Goal: Task Accomplishment & Management: Manage account settings

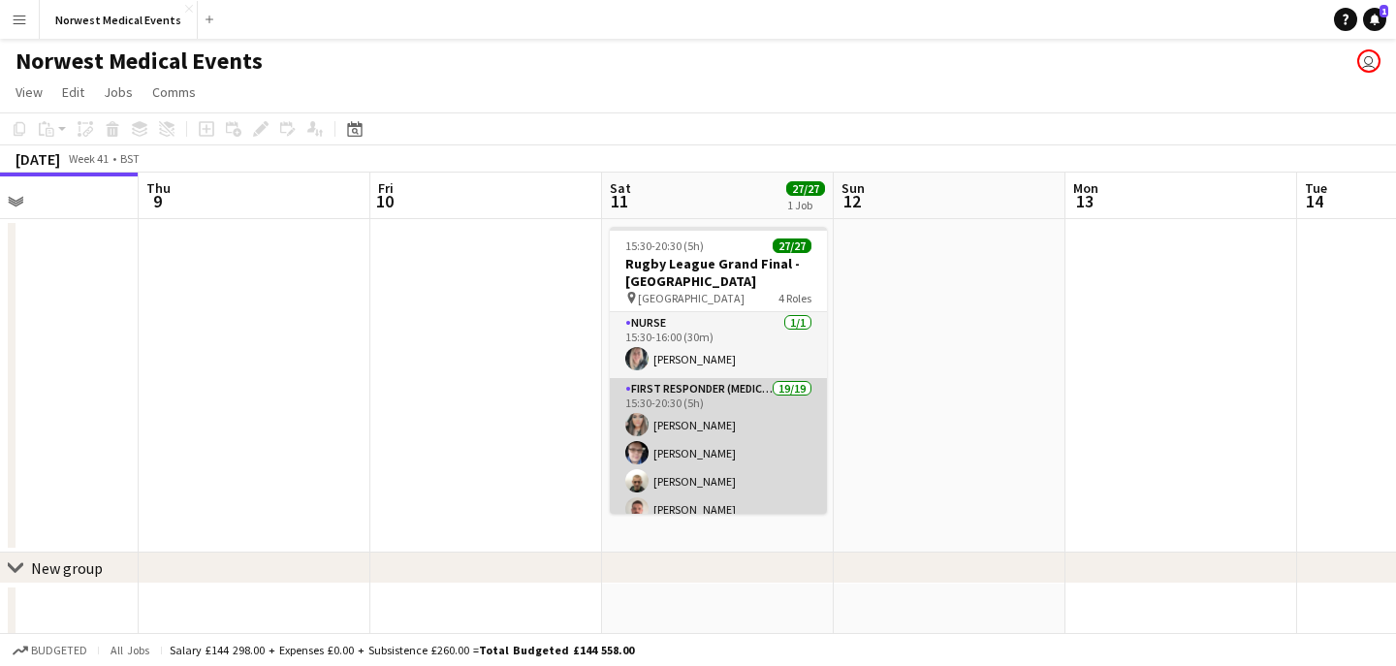
scroll to position [35, 0]
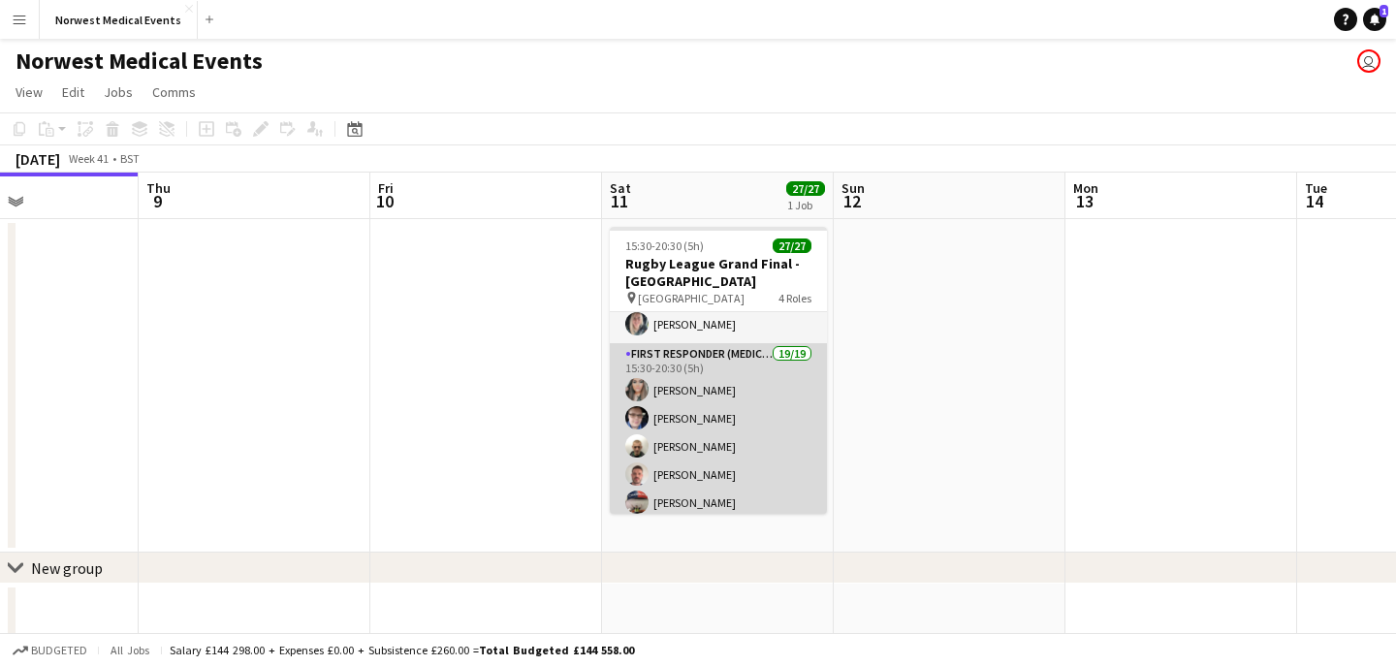
click at [733, 432] on app-card-role "First Responder (Medical) 19/19 15:30-20:30 (5h) [PERSON_NAME] [PERSON_NAME] [P…" at bounding box center [718, 629] width 217 height 572
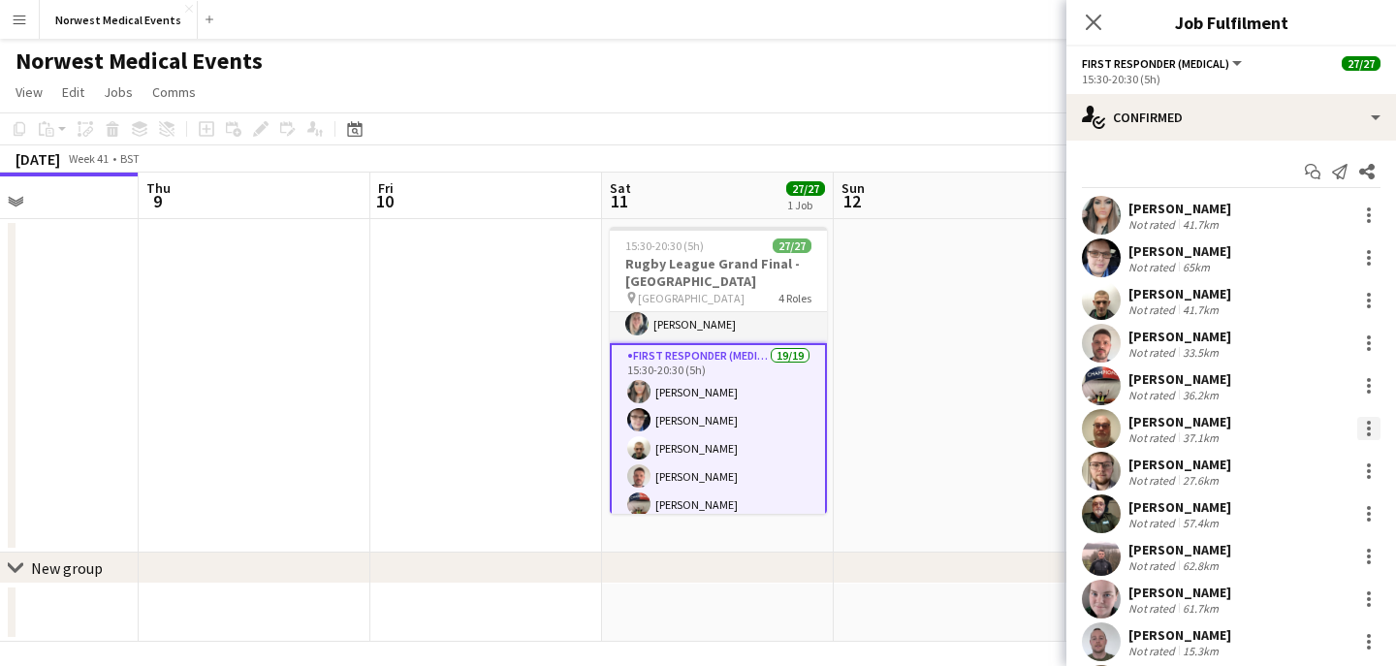
click at [1367, 428] on div at bounding box center [1369, 429] width 4 height 4
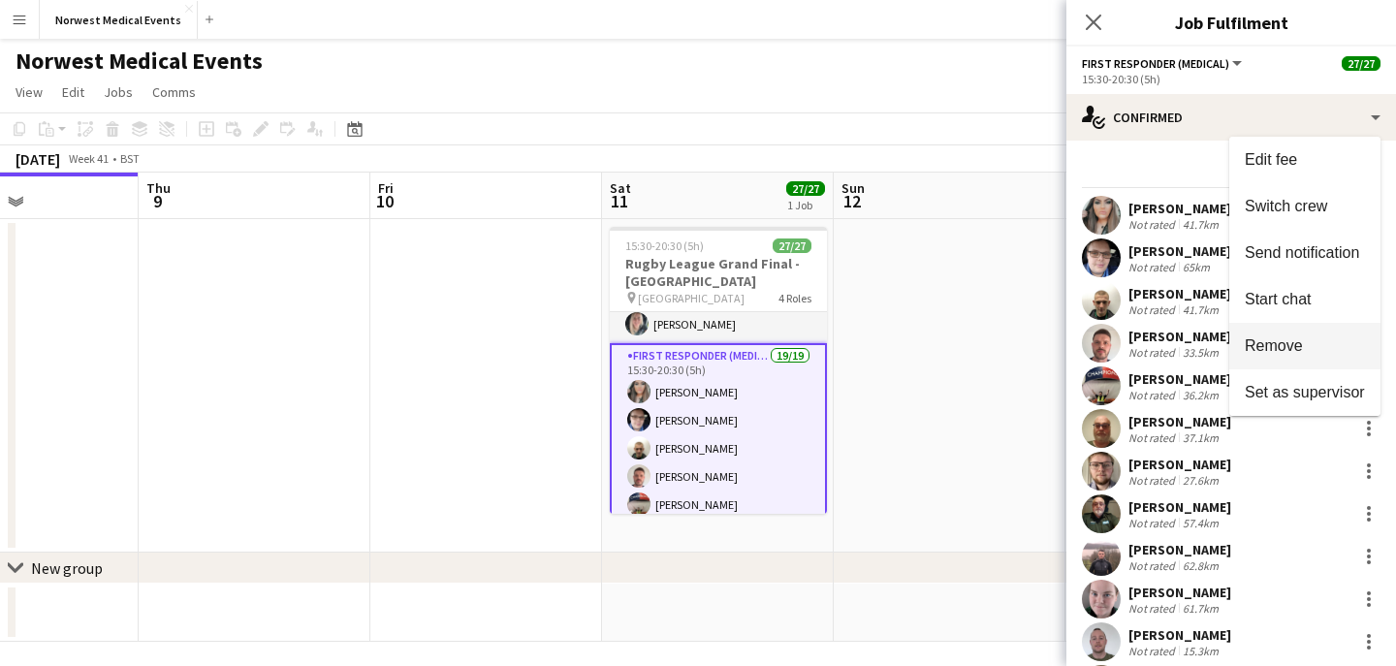
click at [1314, 362] on button "Remove" at bounding box center [1304, 346] width 151 height 47
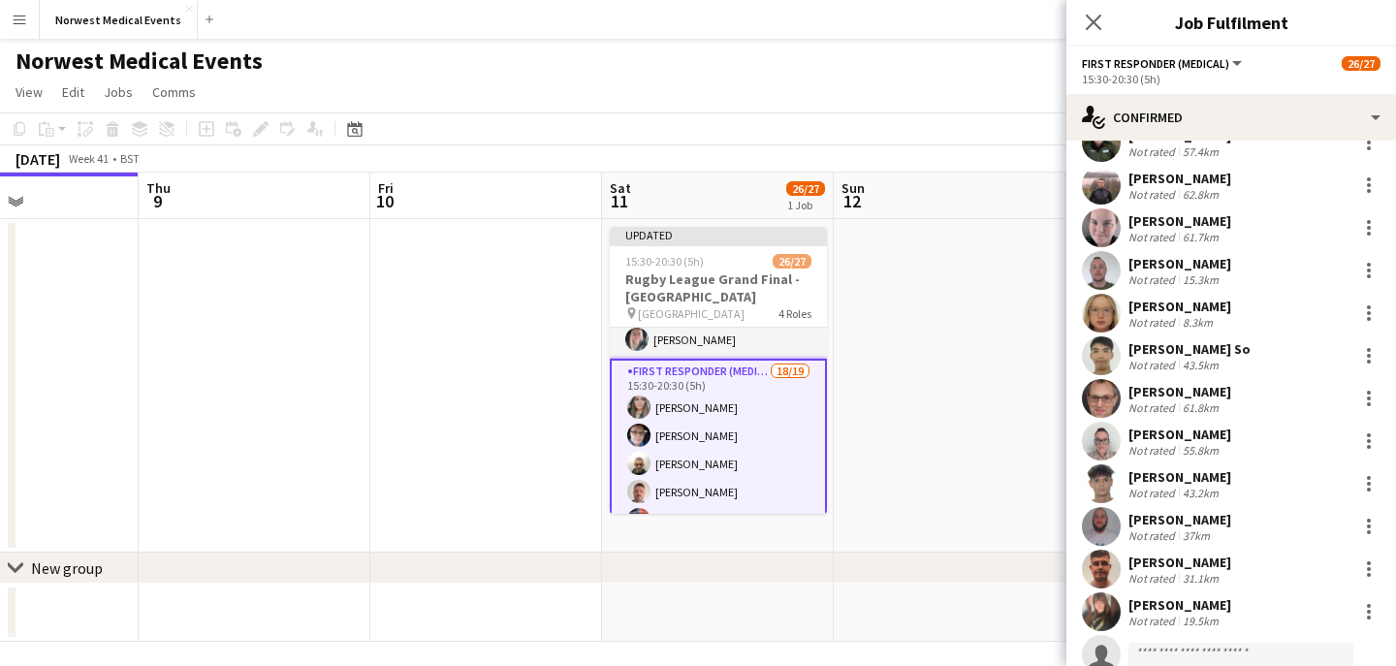
scroll to position [393, 0]
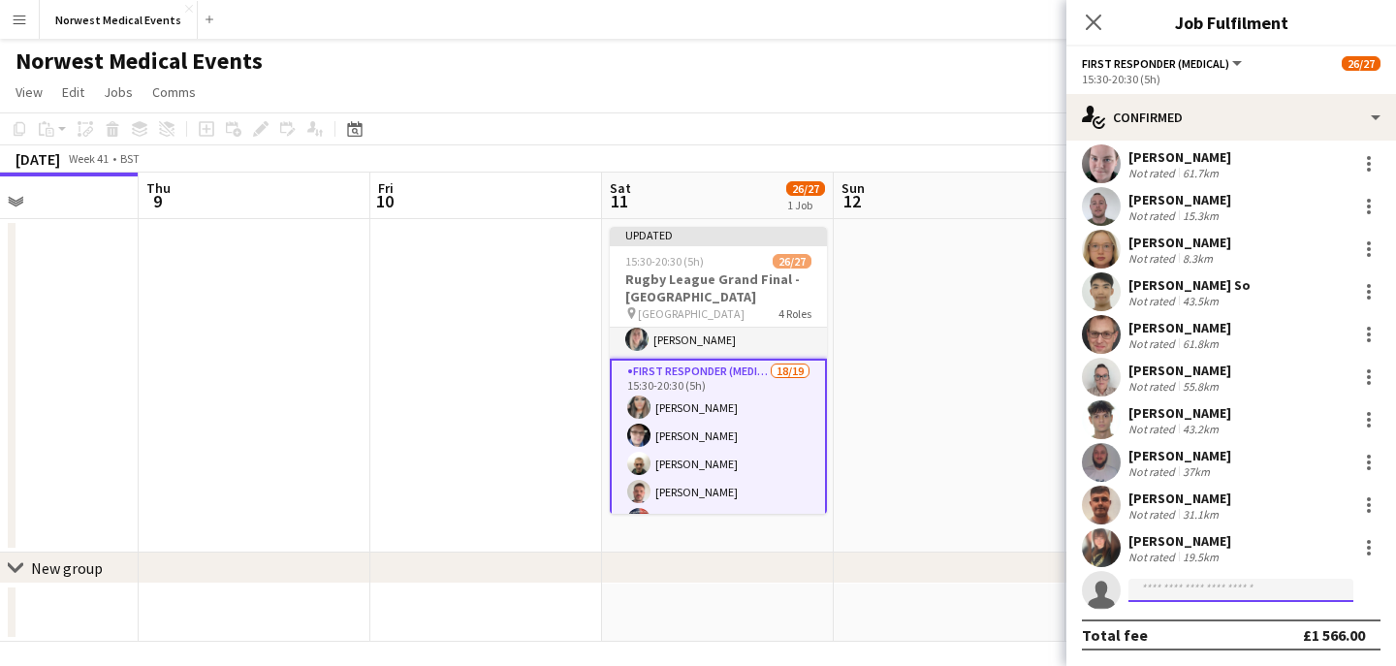
click at [1188, 589] on input at bounding box center [1240, 590] width 225 height 23
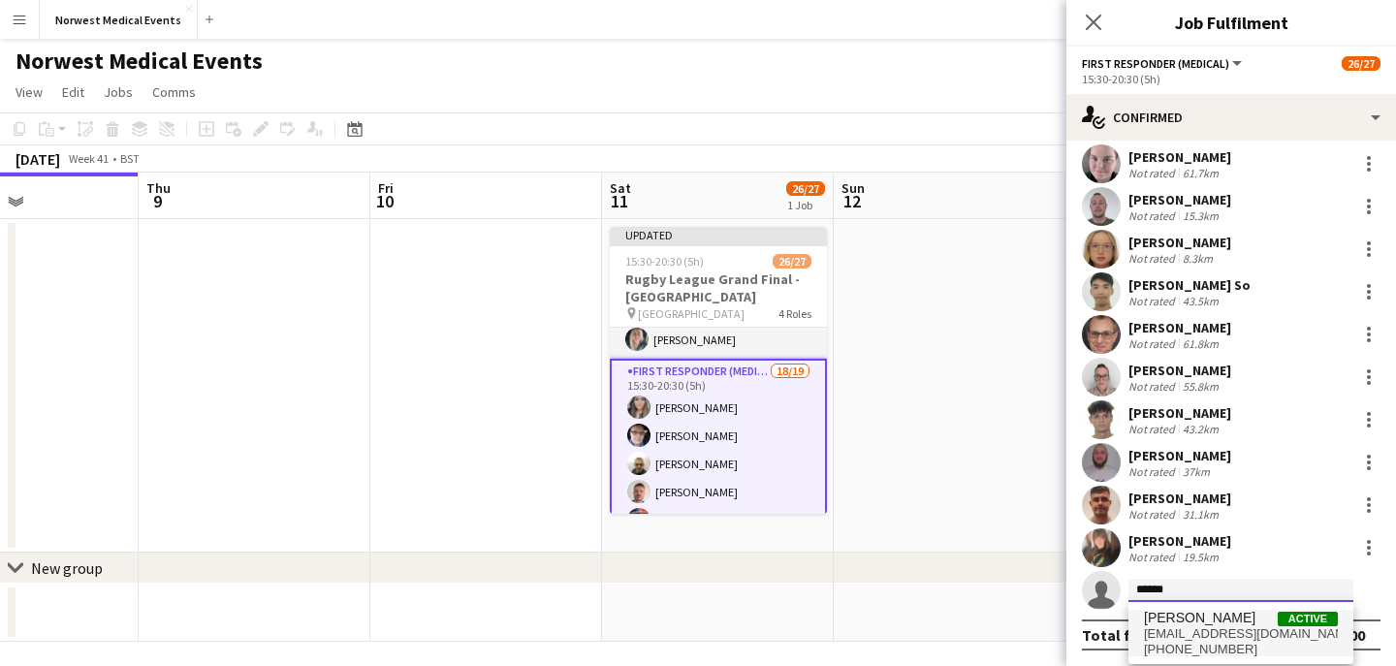
type input "******"
click at [1200, 612] on span "[PERSON_NAME]" at bounding box center [1199, 618] width 111 height 16
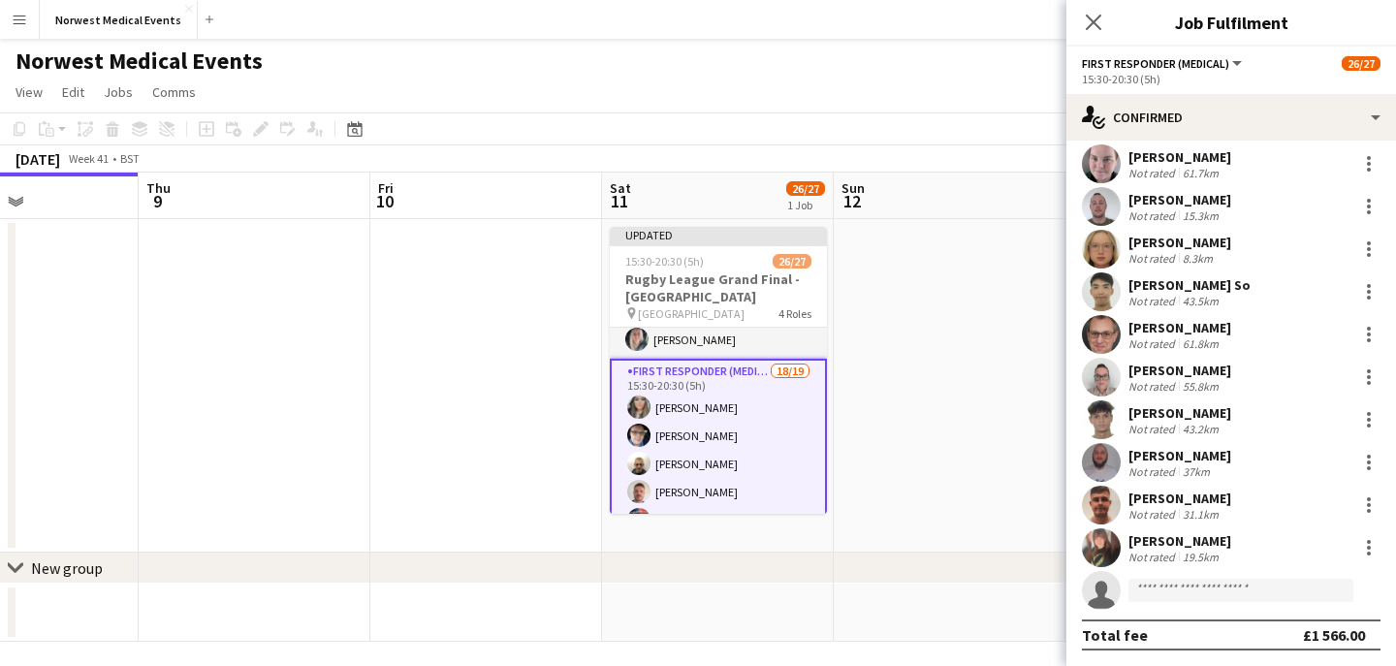
scroll to position [699, 0]
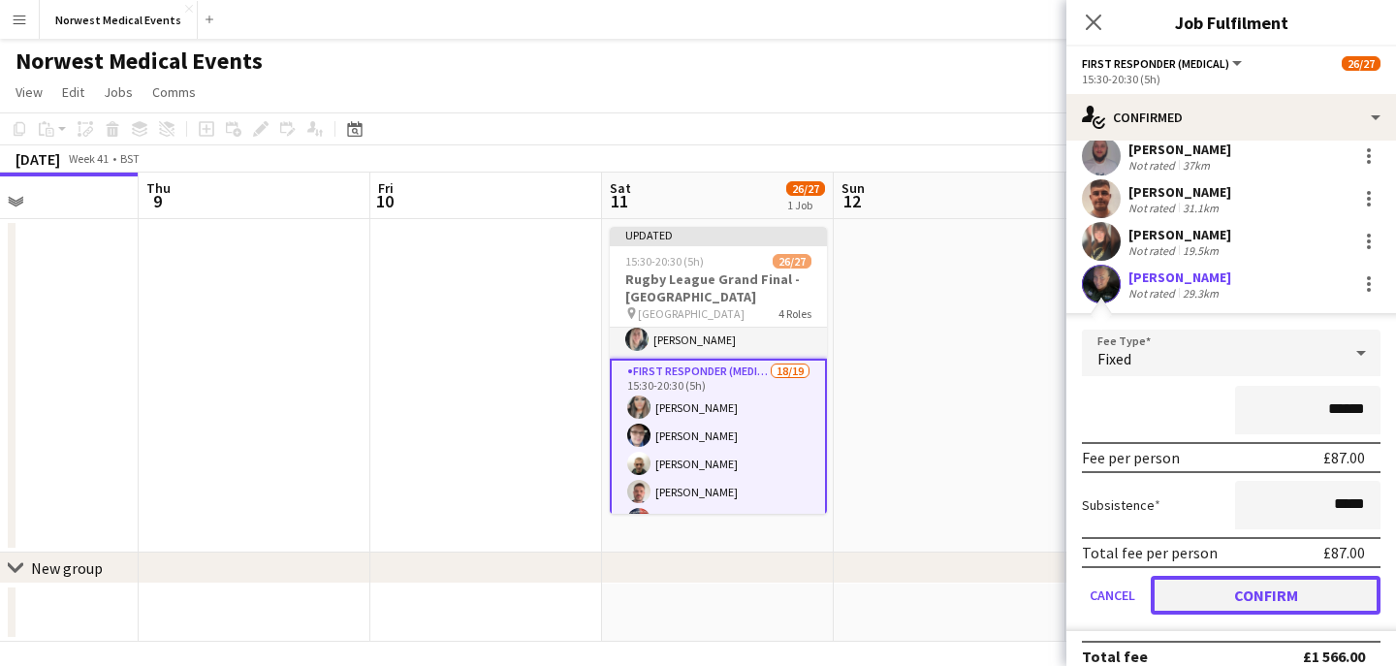
click at [1236, 586] on button "Confirm" at bounding box center [1266, 595] width 230 height 39
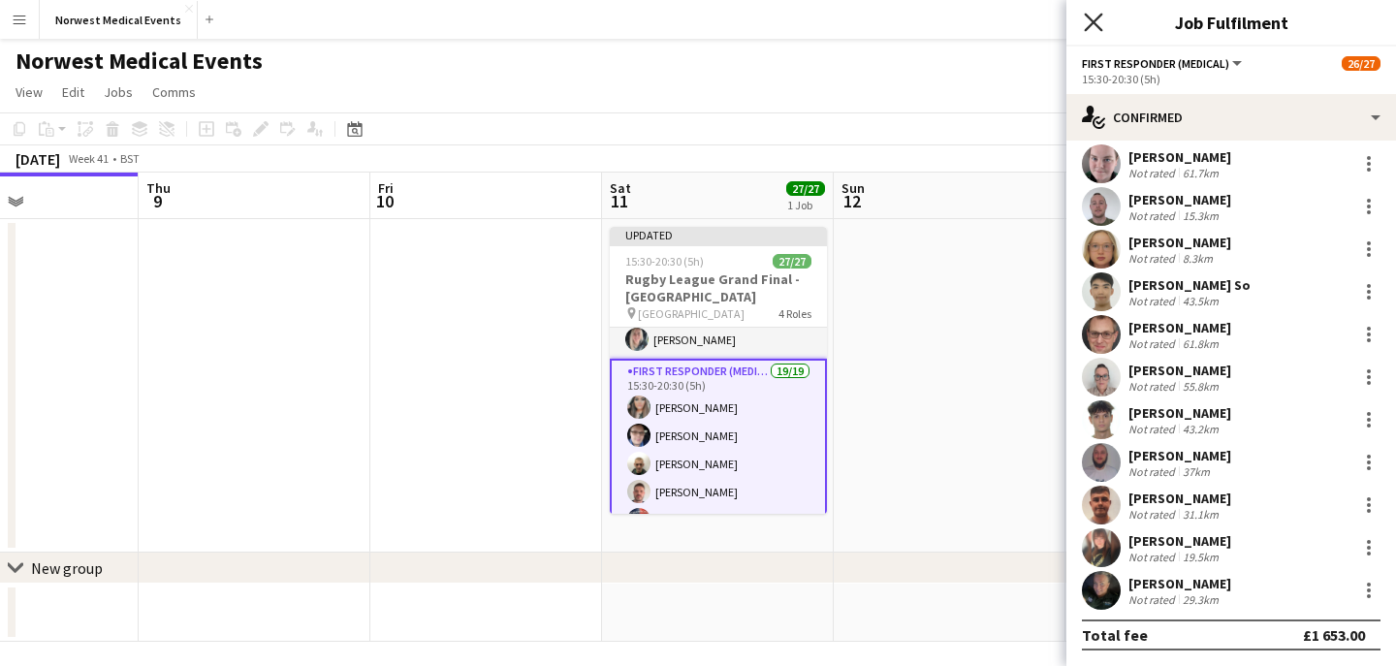
click at [1099, 20] on icon "Close pop-in" at bounding box center [1093, 22] width 18 height 18
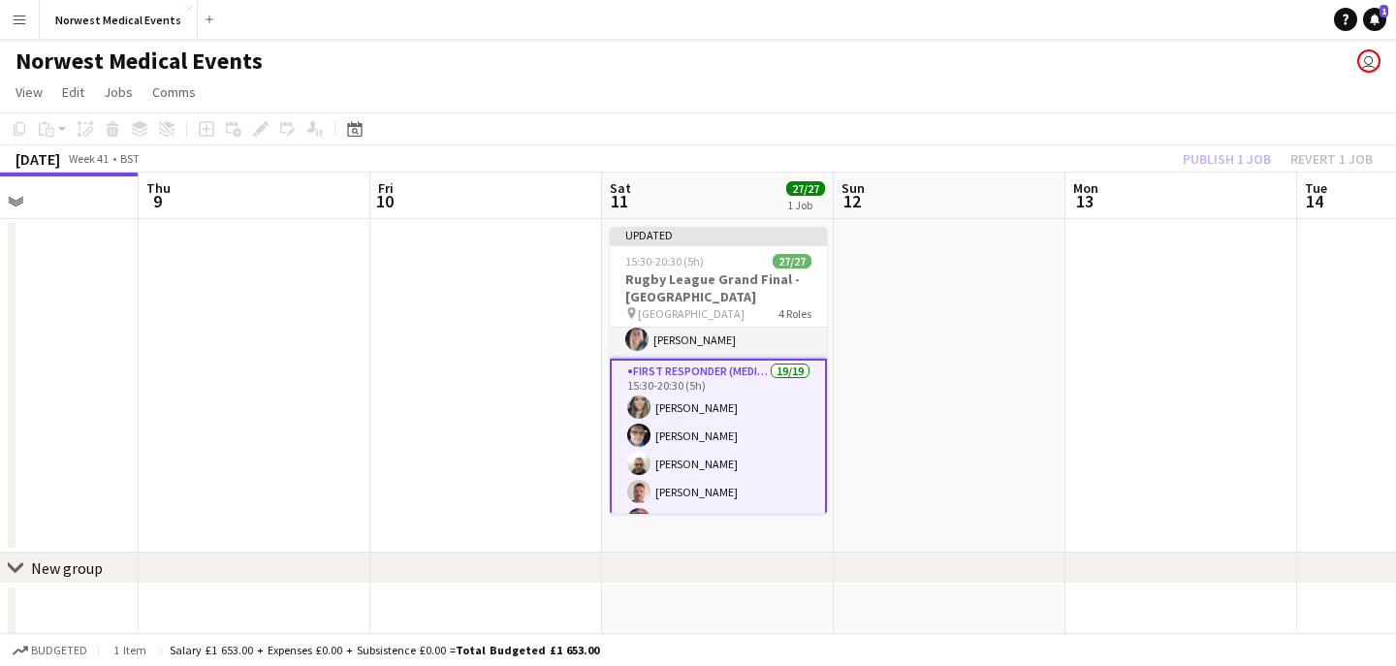
click at [1218, 158] on div "Publish 1 job Revert 1 job" at bounding box center [1277, 158] width 237 height 25
click at [1218, 158] on button "Publish 1 job" at bounding box center [1227, 158] width 104 height 25
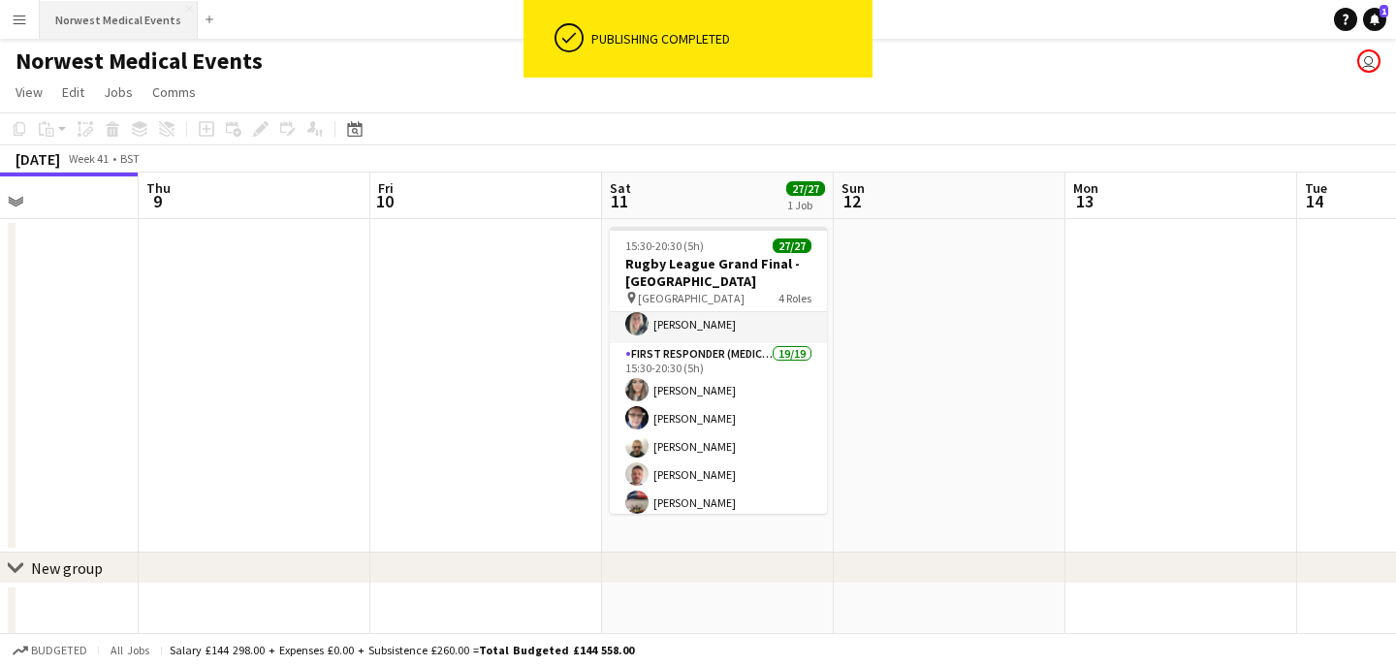
click at [134, 21] on button "Norwest Medical Events Close" at bounding box center [119, 20] width 158 height 38
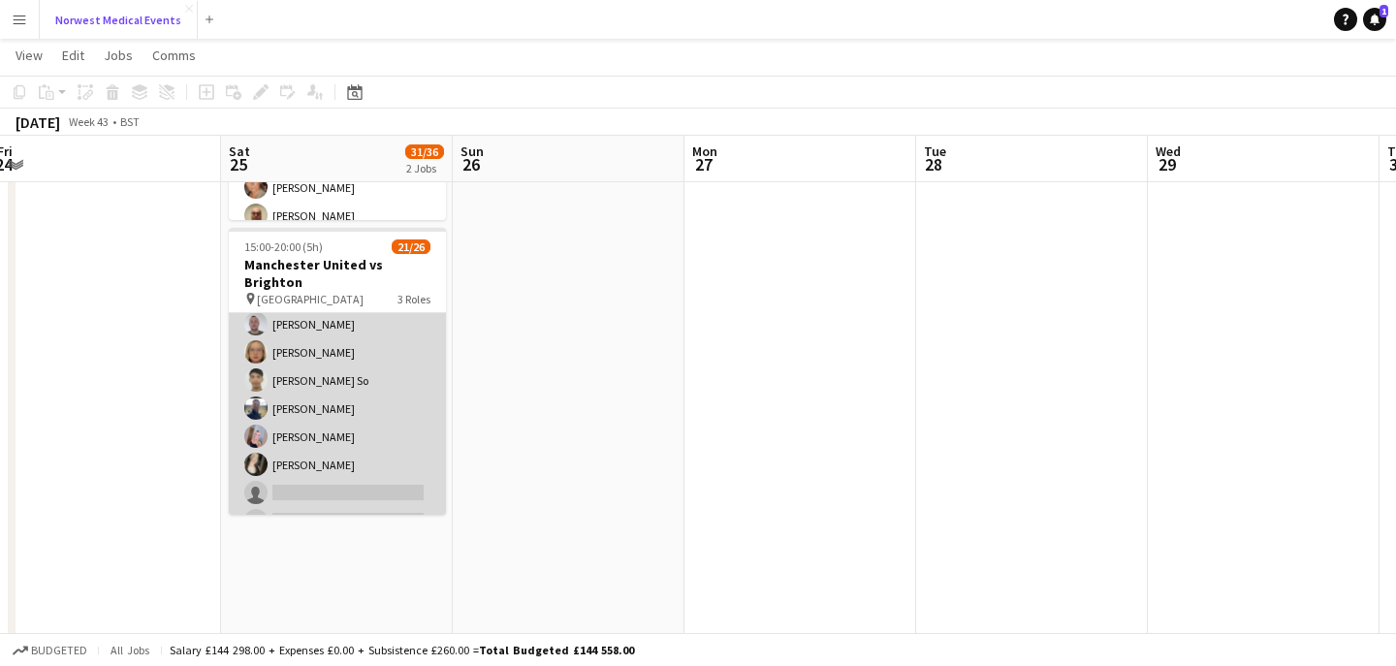
scroll to position [302, 0]
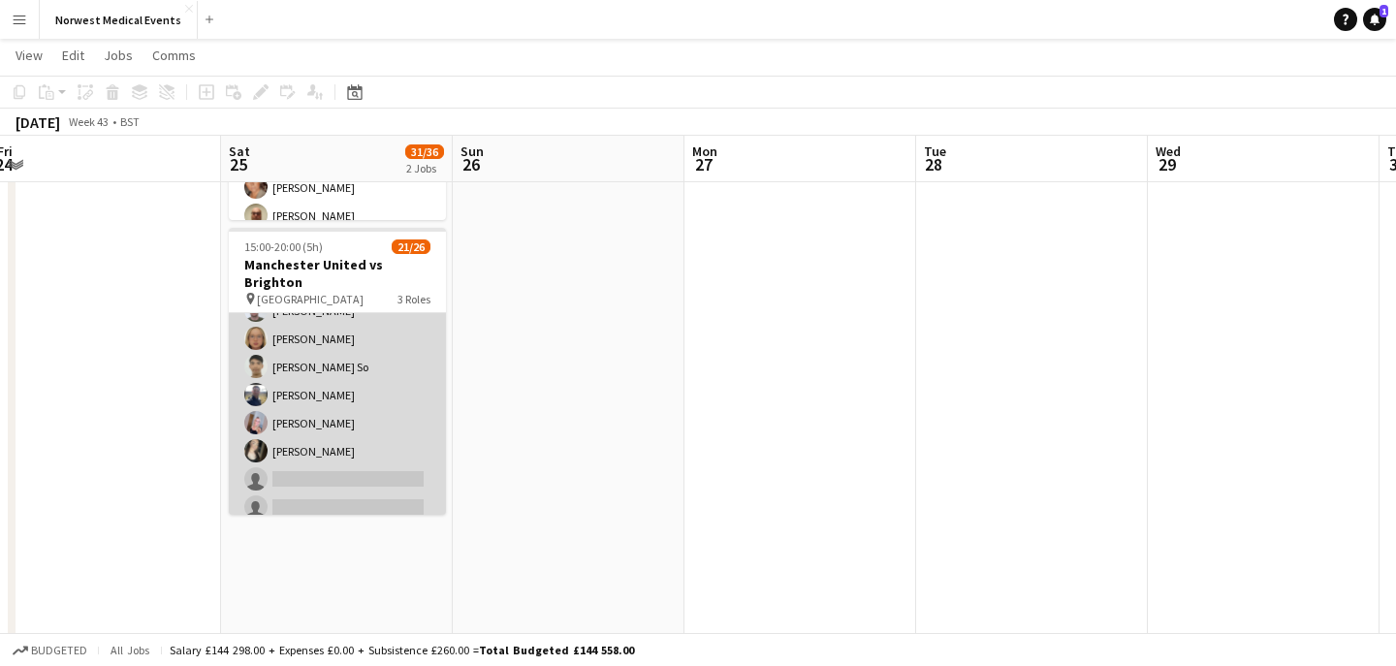
click at [364, 398] on app-card-role "First Responder (Medical) 15/19 15:00-20:00 (5h) [PERSON_NAME] [PERSON_NAME] [P…" at bounding box center [337, 297] width 217 height 572
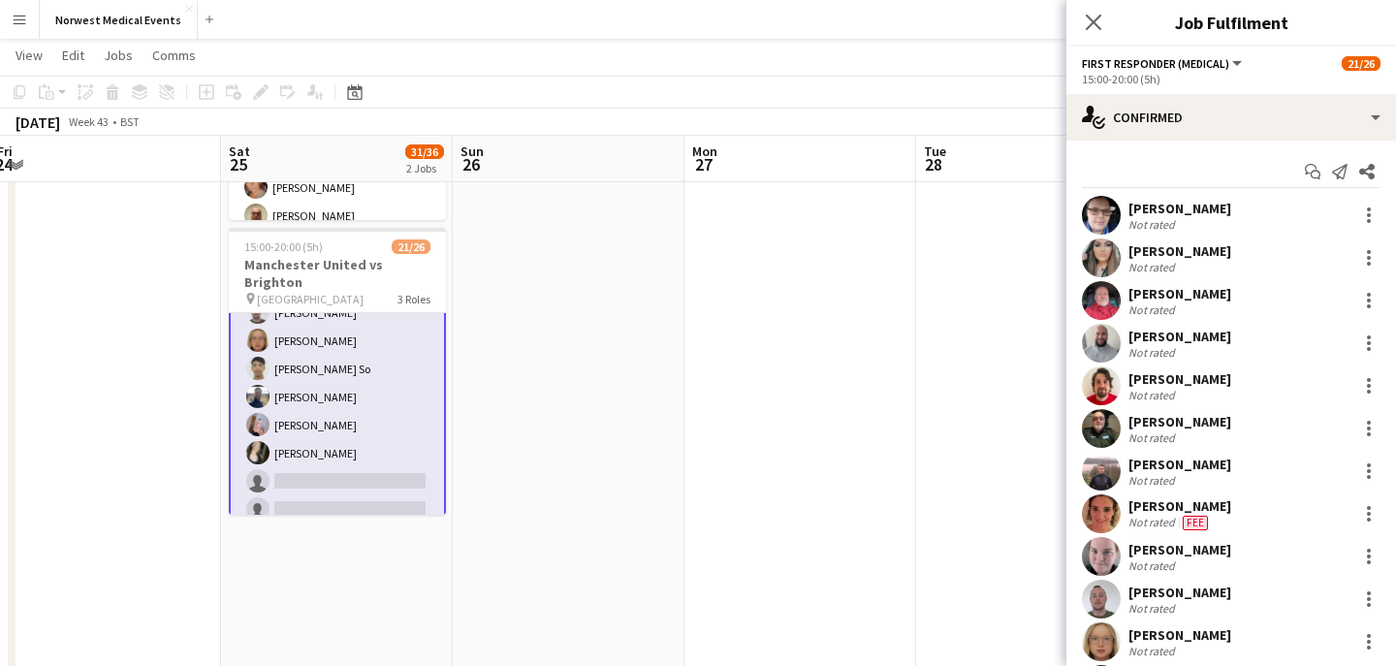
scroll to position [304, 0]
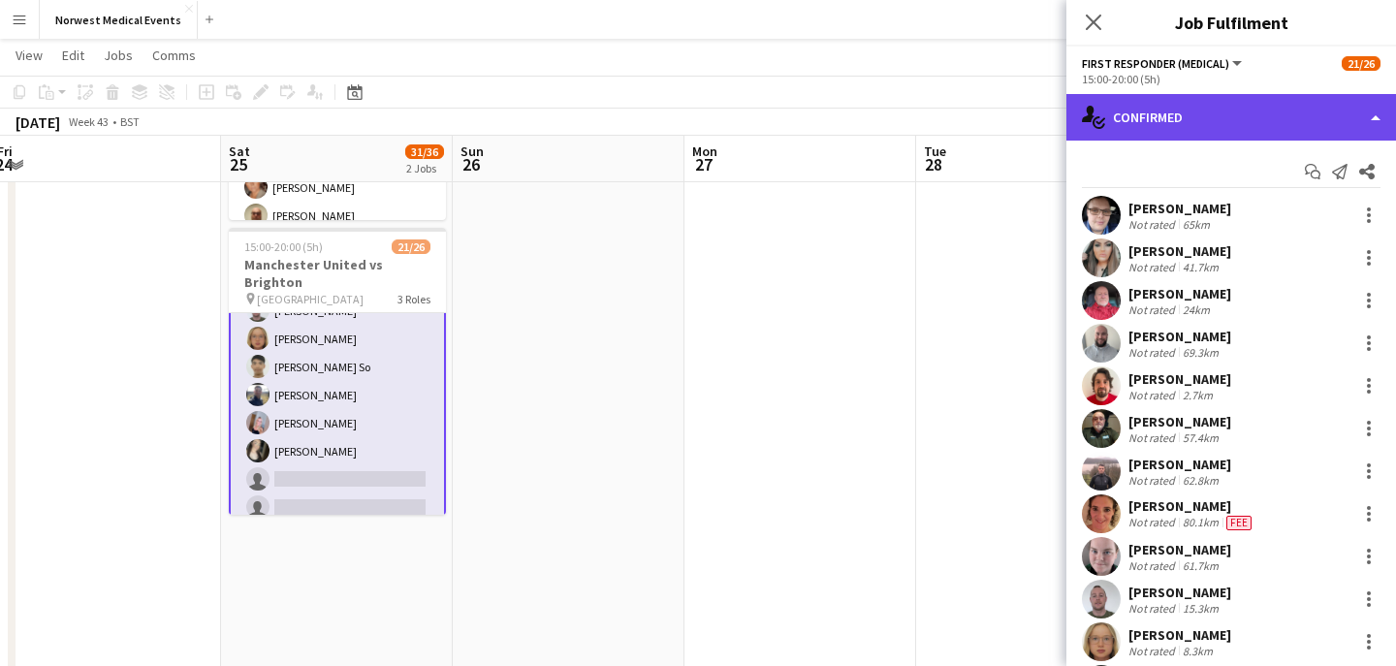
click at [1283, 110] on div "single-neutral-actions-check-2 Confirmed" at bounding box center [1231, 117] width 330 height 47
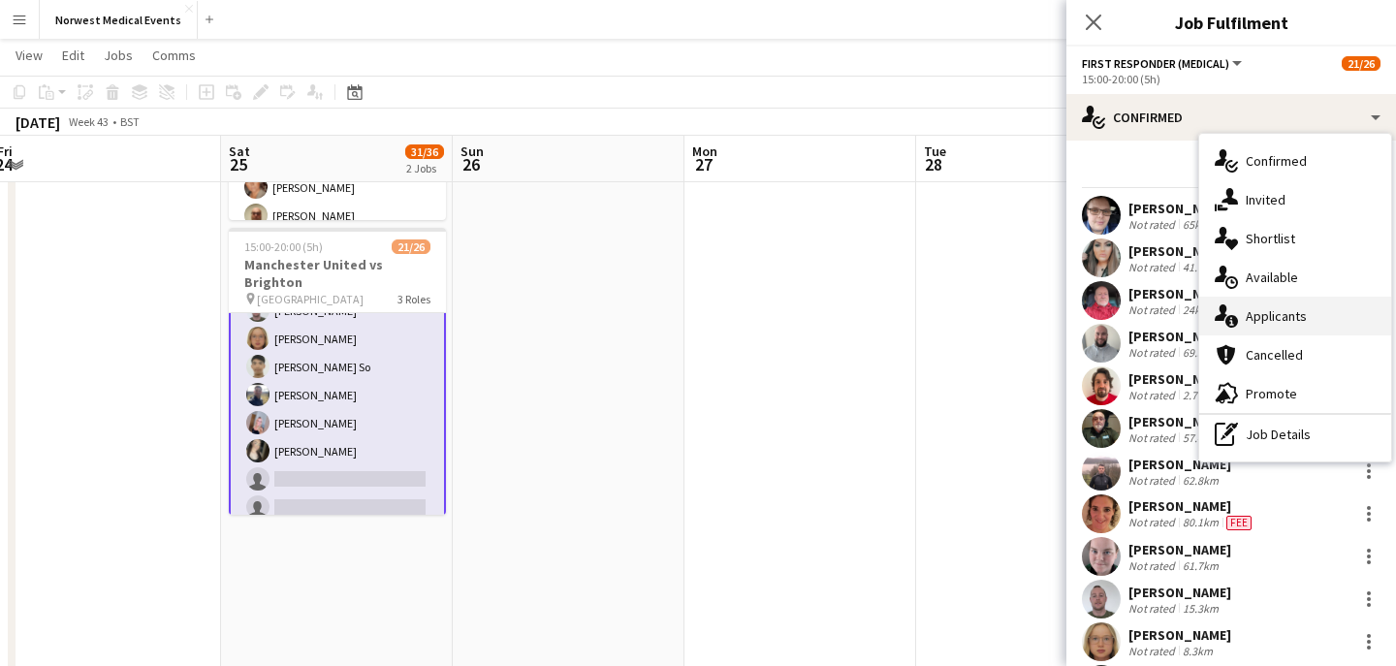
click at [1305, 330] on div "single-neutral-actions-information Applicants" at bounding box center [1295, 316] width 192 height 39
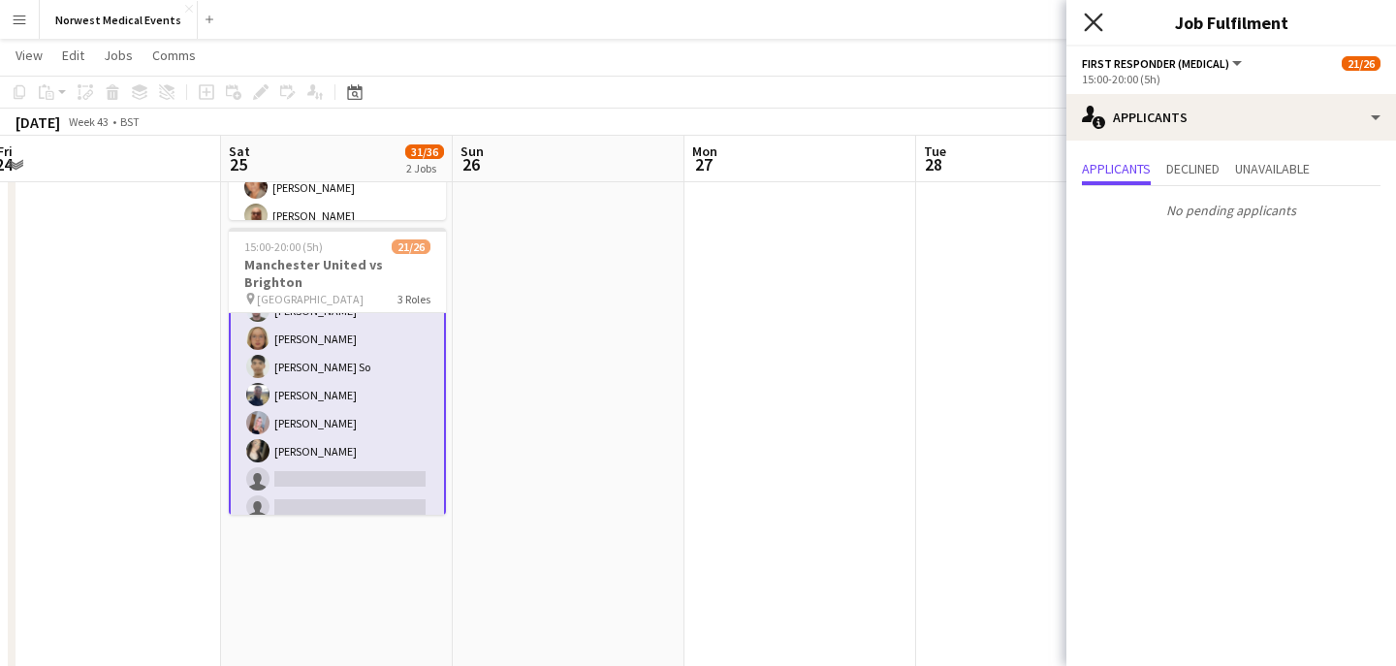
click at [1090, 26] on icon at bounding box center [1093, 22] width 18 height 18
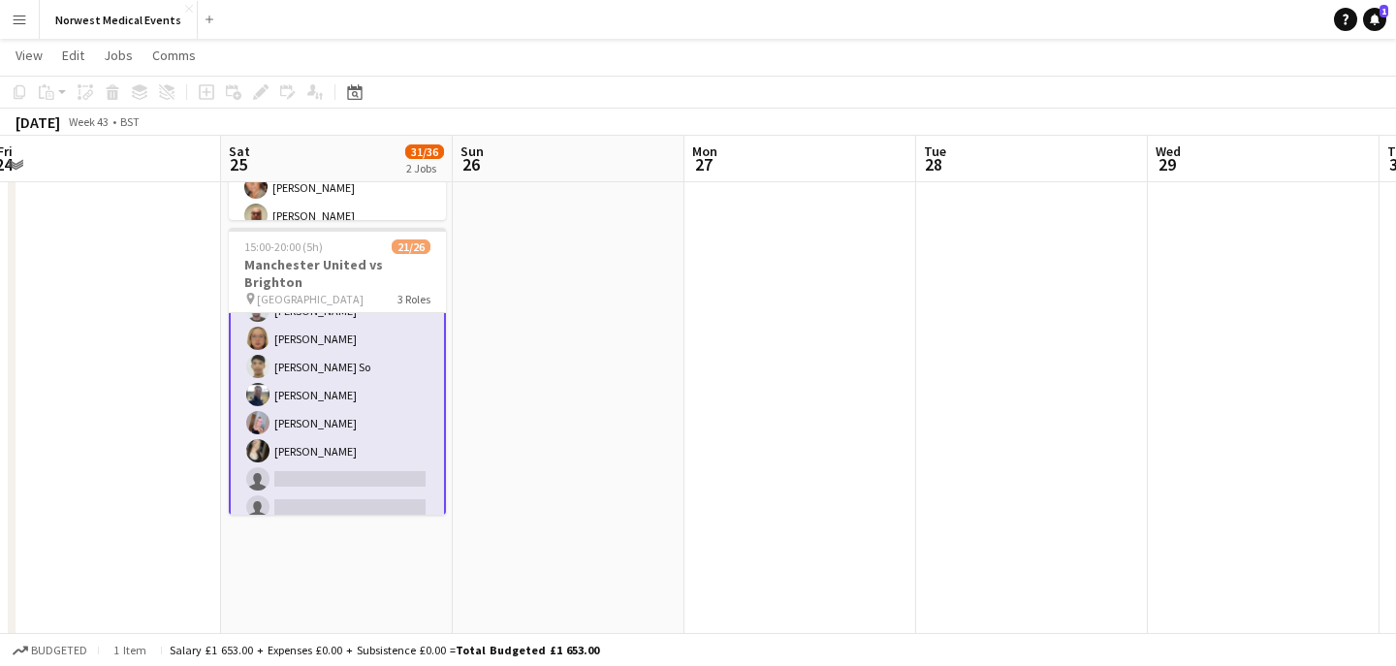
scroll to position [573, 0]
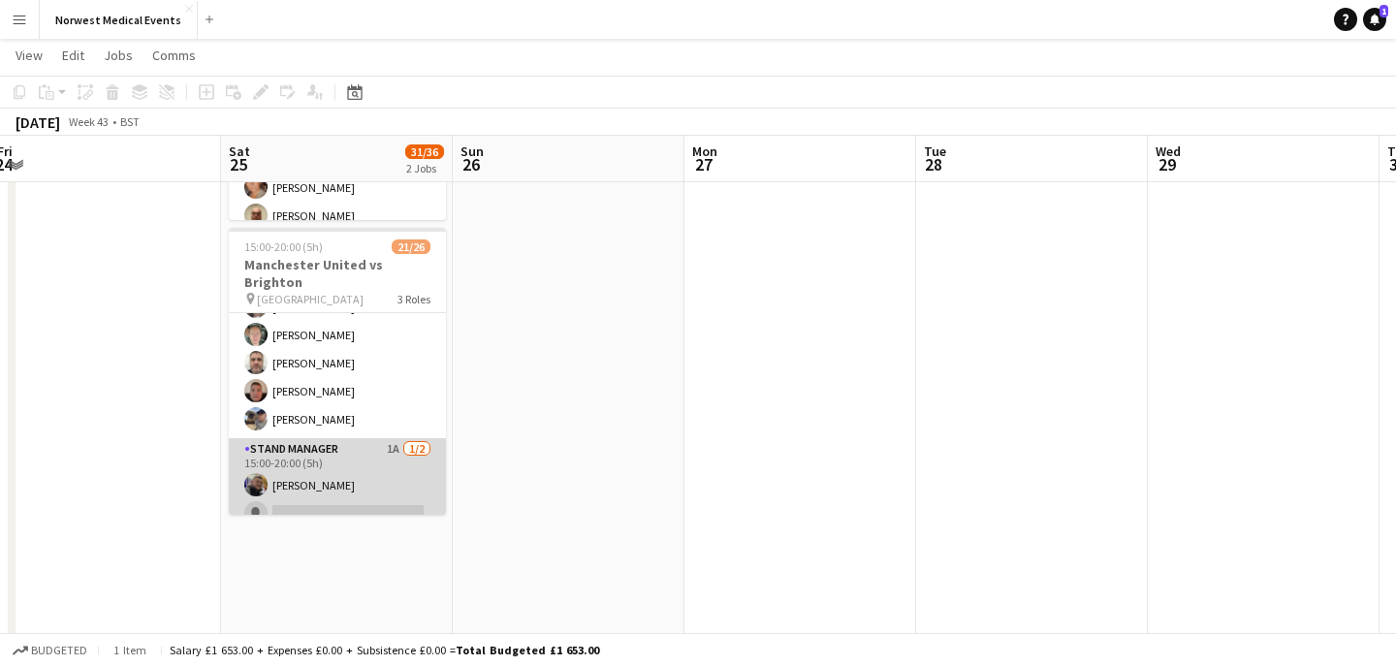
click at [368, 475] on app-card-role "Stand Manager 1A [DATE] 15:00-20:00 (5h) [PERSON_NAME] single-neutral-actions" at bounding box center [337, 485] width 217 height 94
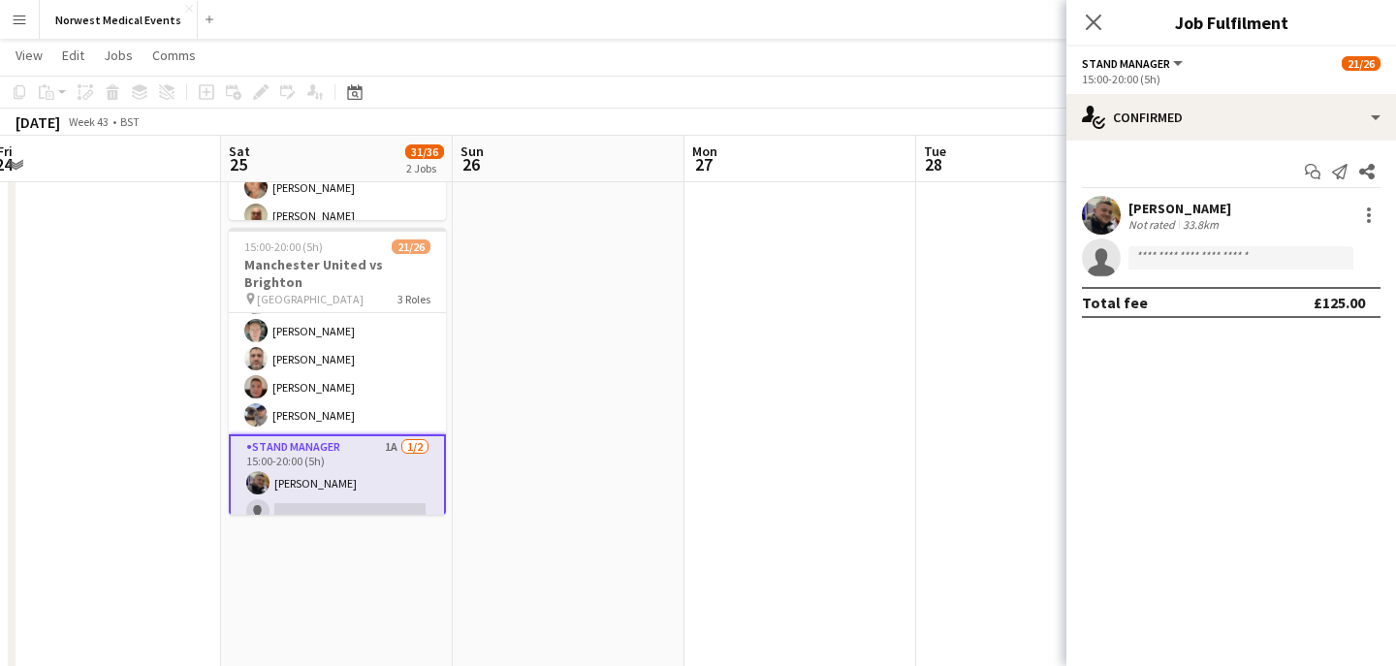
scroll to position [625, 0]
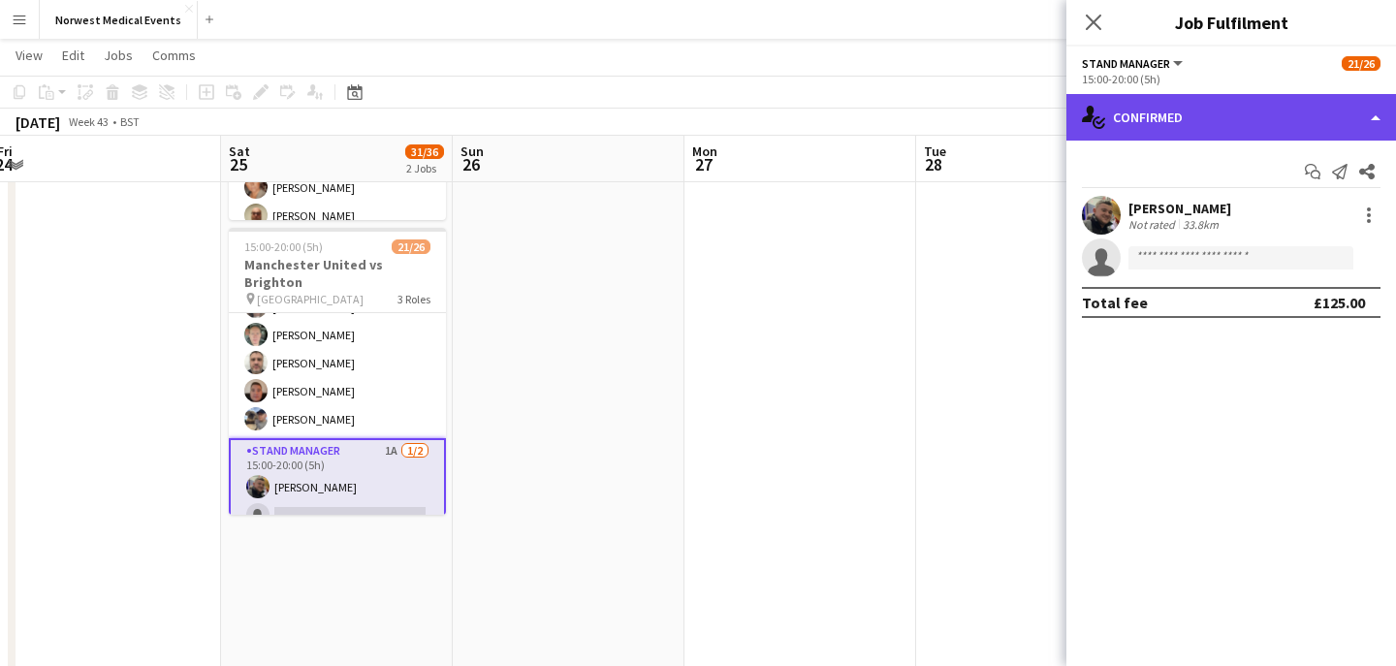
click at [1154, 125] on div "single-neutral-actions-check-2 Confirmed" at bounding box center [1231, 117] width 330 height 47
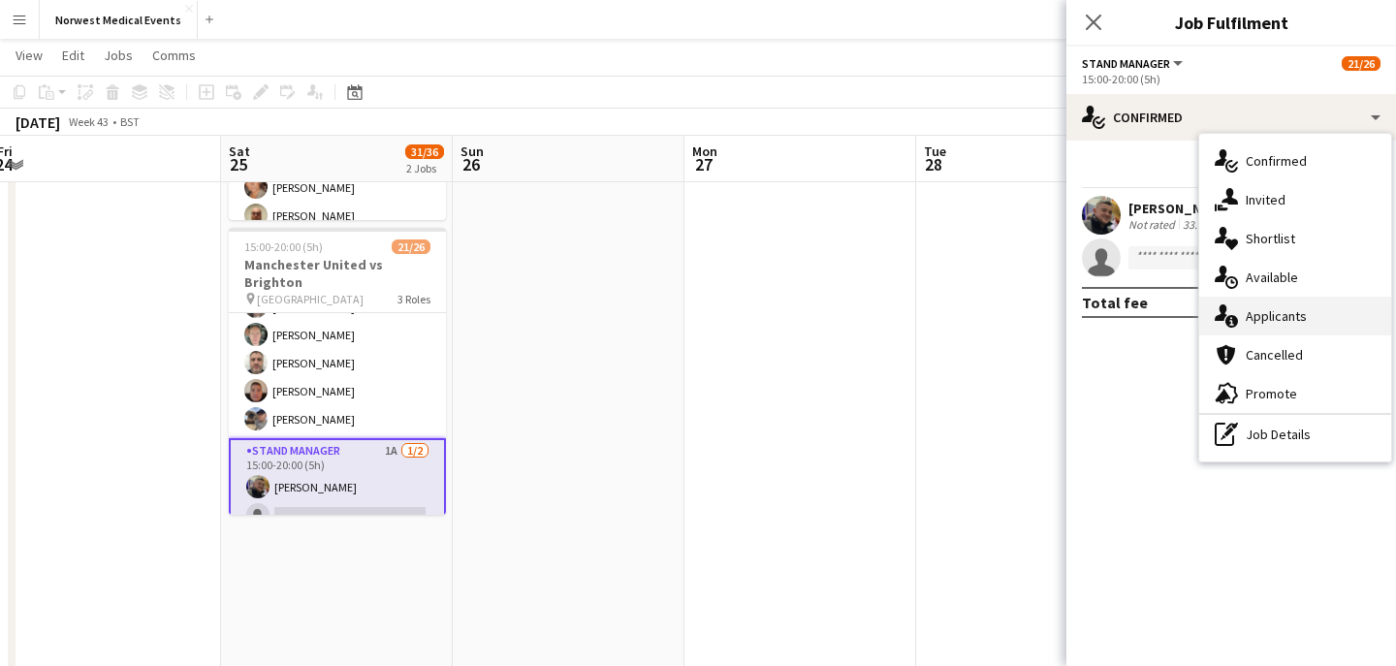
click at [1274, 326] on div "single-neutral-actions-information Applicants" at bounding box center [1295, 316] width 192 height 39
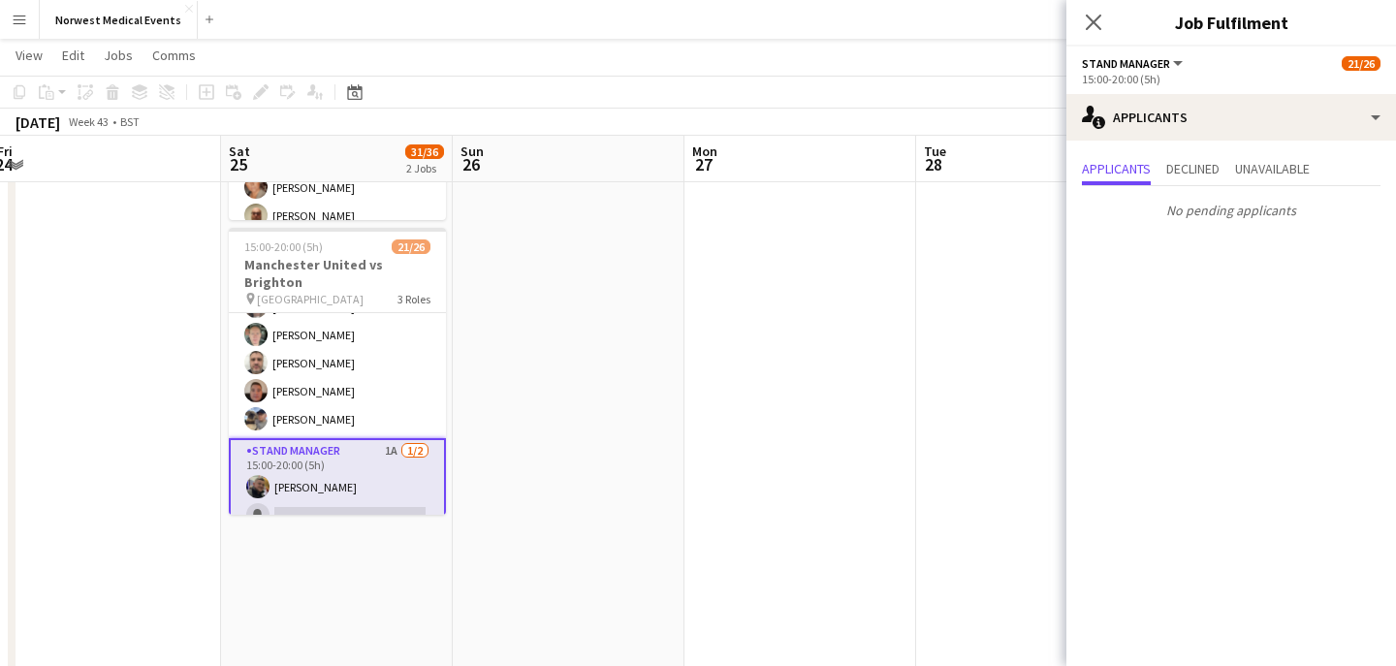
click at [1090, 13] on app-icon "Close pop-in" at bounding box center [1093, 22] width 23 height 23
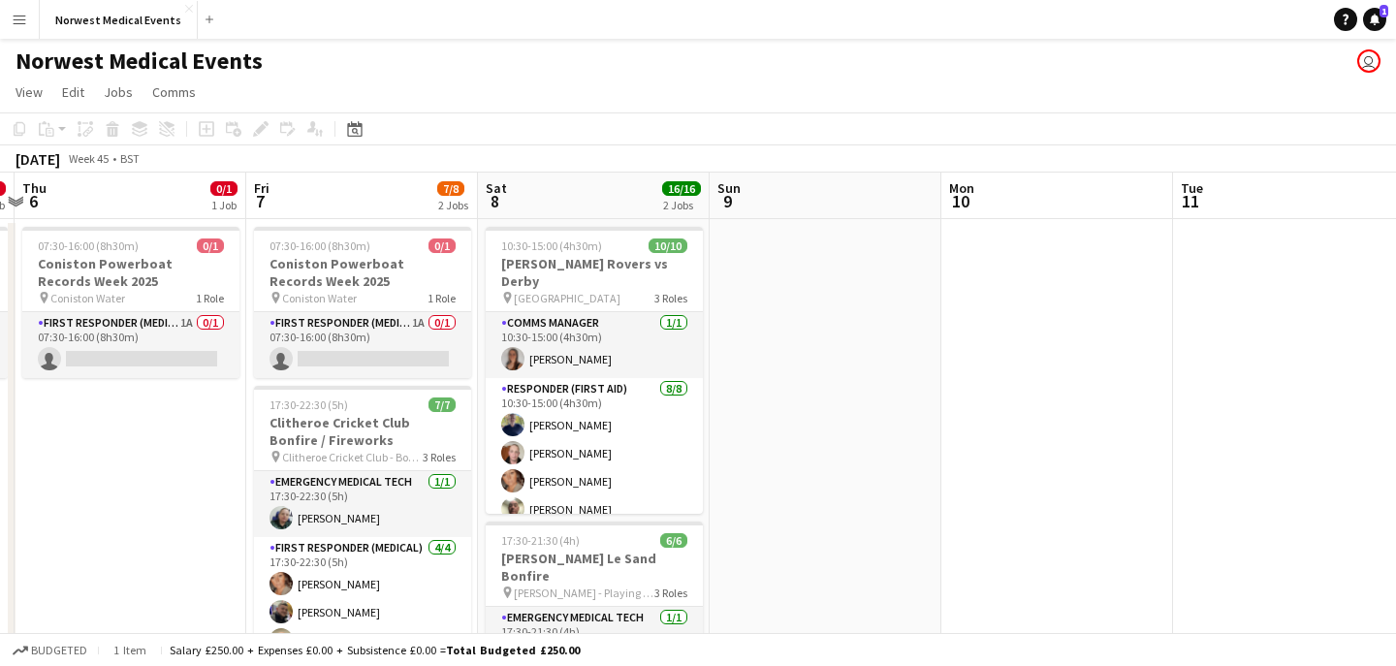
scroll to position [0, 917]
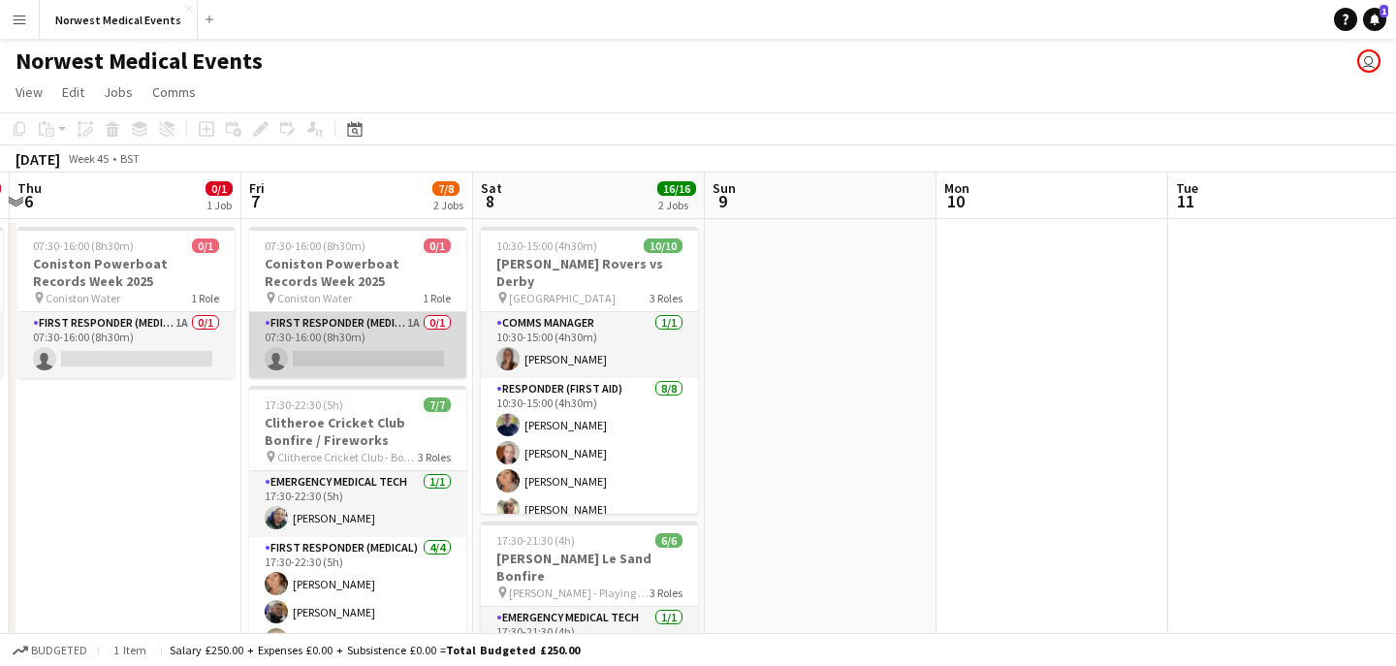
click at [410, 344] on app-card-role "First Responder (Medical) 1A 0/1 07:30-16:00 (8h30m) single-neutral-actions" at bounding box center [357, 345] width 217 height 66
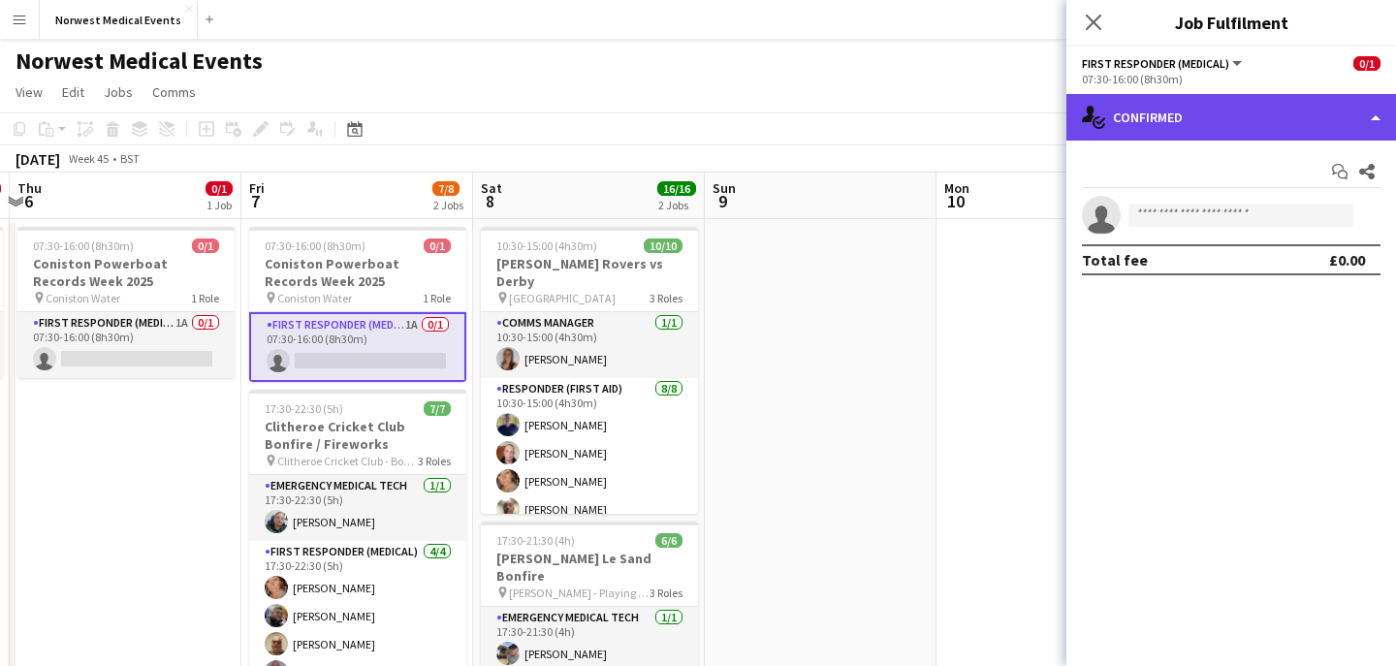
click at [1151, 130] on div "single-neutral-actions-check-2 Confirmed" at bounding box center [1231, 117] width 330 height 47
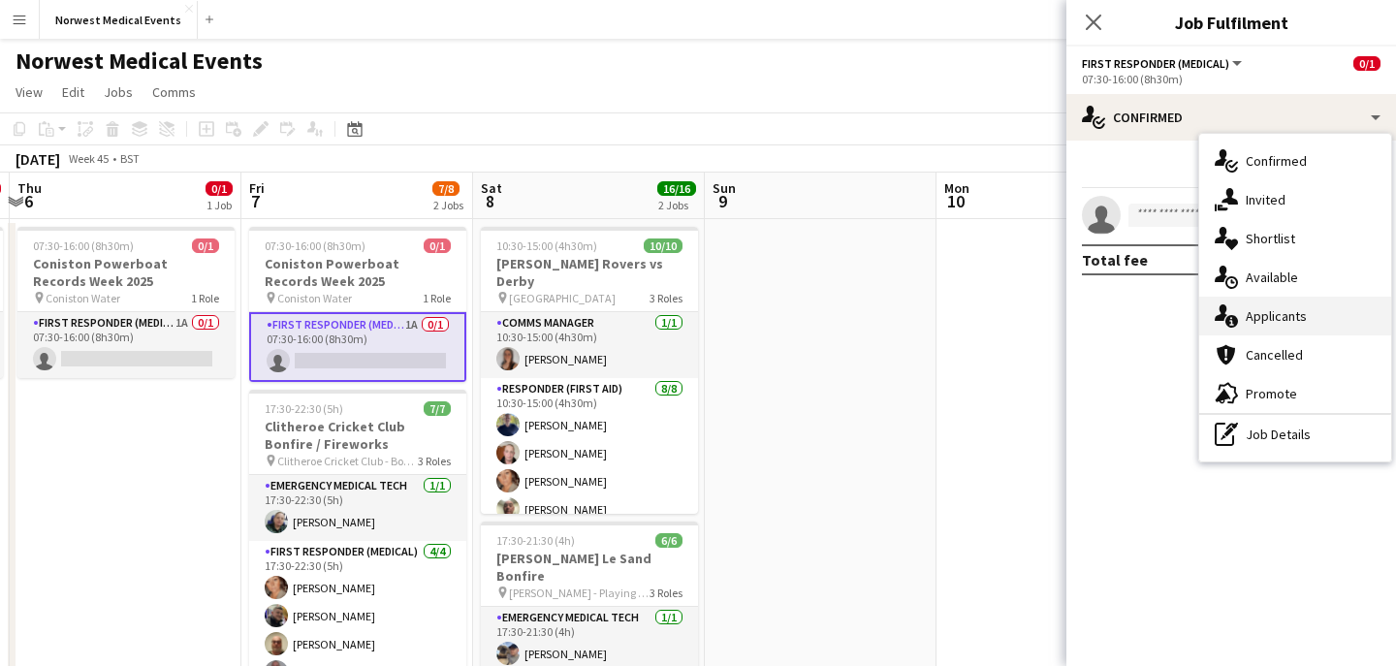
click at [1261, 310] on span "Applicants" at bounding box center [1276, 315] width 61 height 17
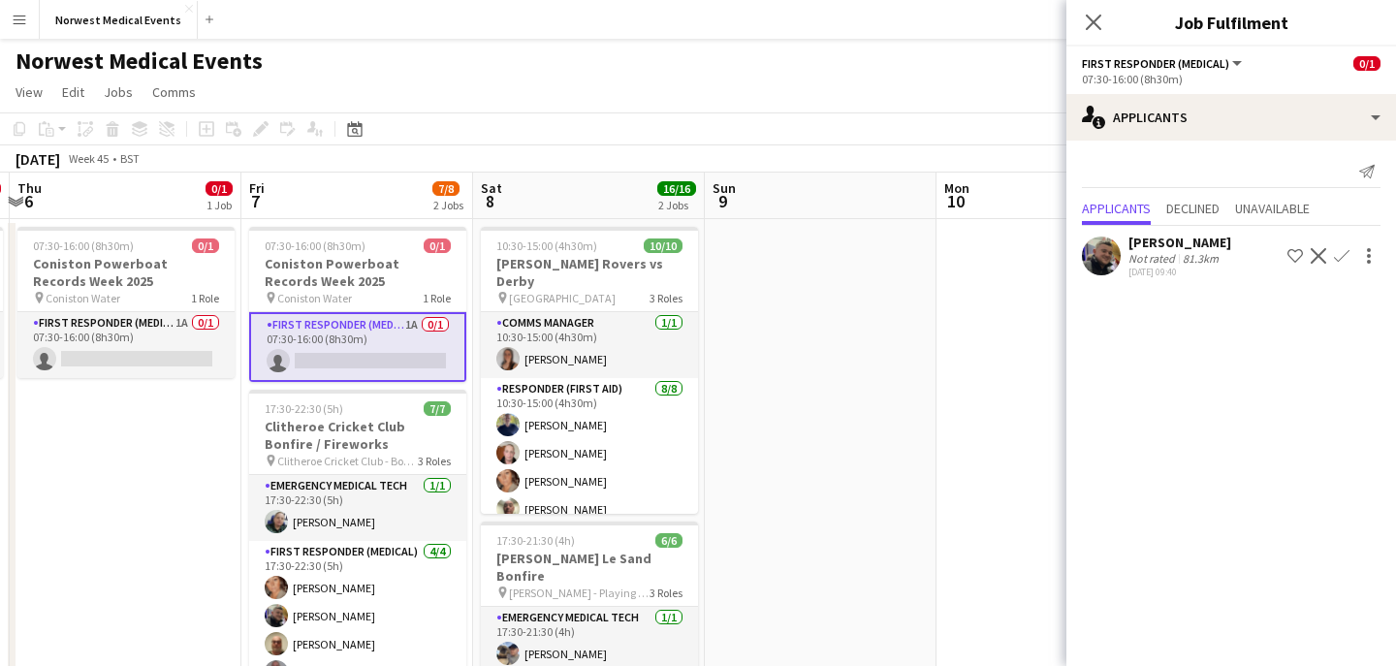
click at [1347, 255] on app-icon "Confirm" at bounding box center [1342, 256] width 16 height 16
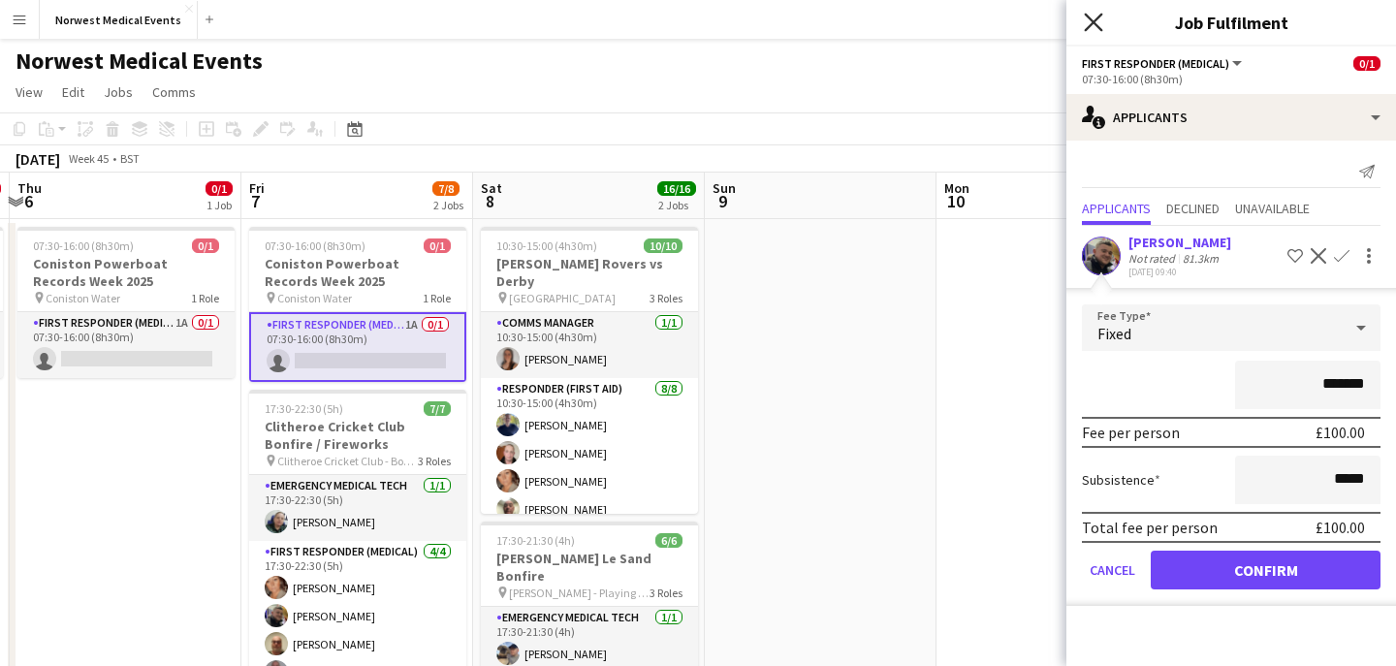
click at [1098, 28] on icon at bounding box center [1093, 22] width 18 height 18
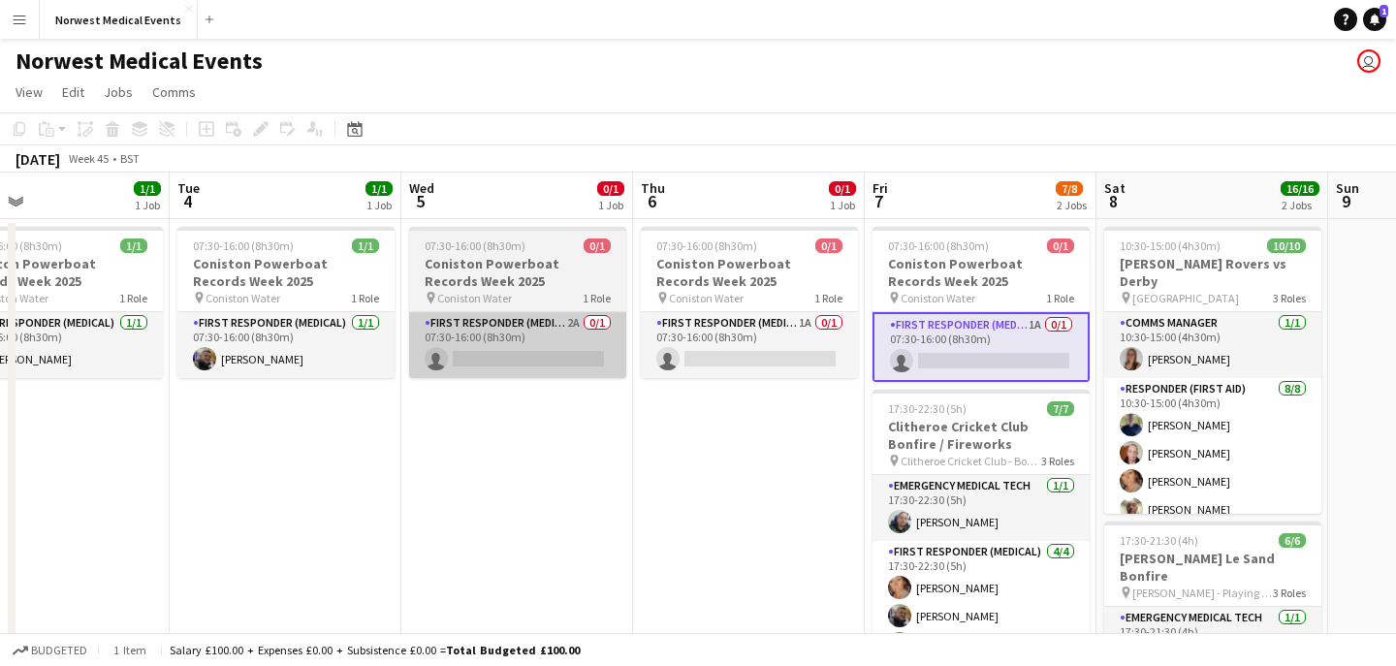
scroll to position [0, 512]
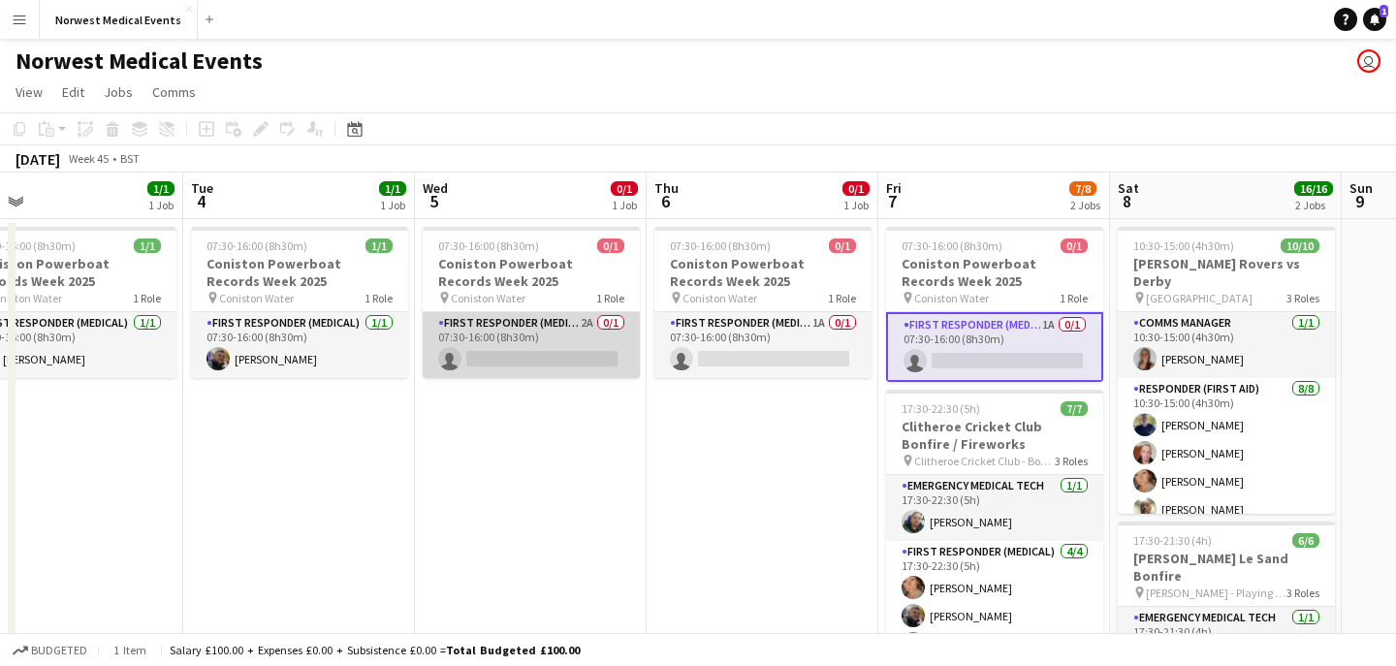
click at [534, 354] on app-card-role "First Responder (Medical) 2A 0/1 07:30-16:00 (8h30m) single-neutral-actions" at bounding box center [531, 345] width 217 height 66
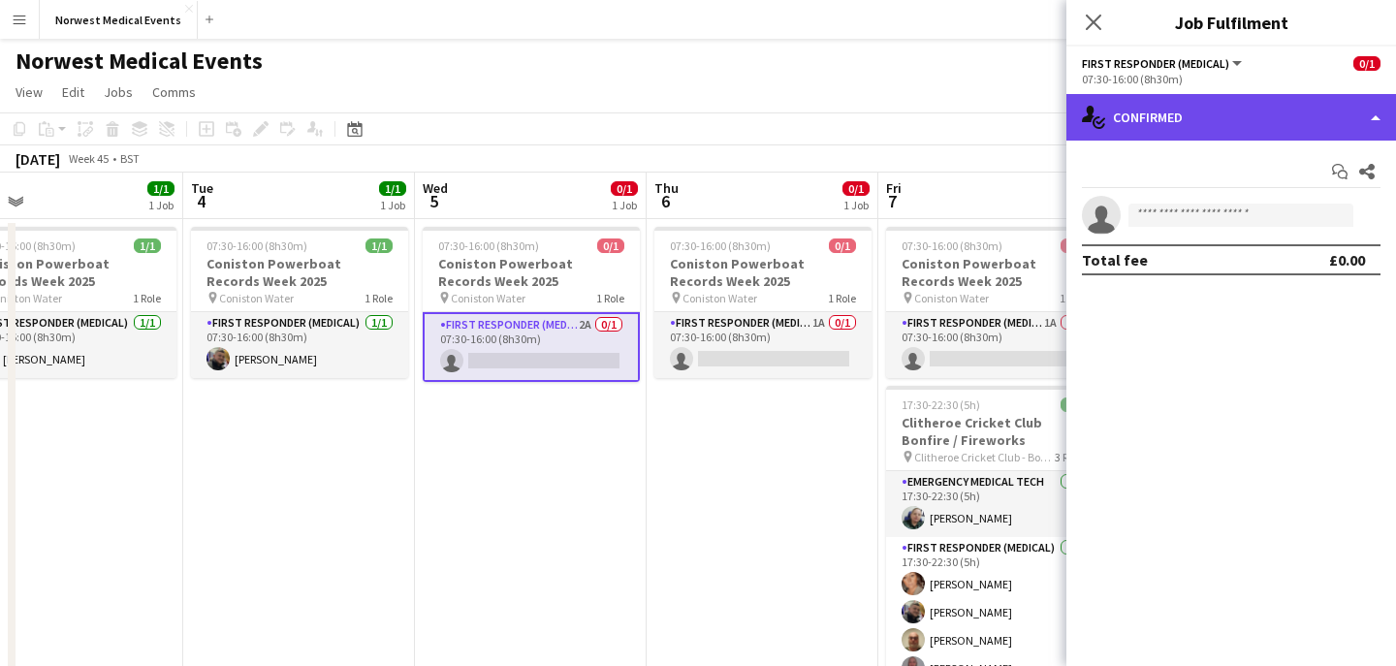
click at [1188, 133] on div "single-neutral-actions-check-2 Confirmed" at bounding box center [1231, 117] width 330 height 47
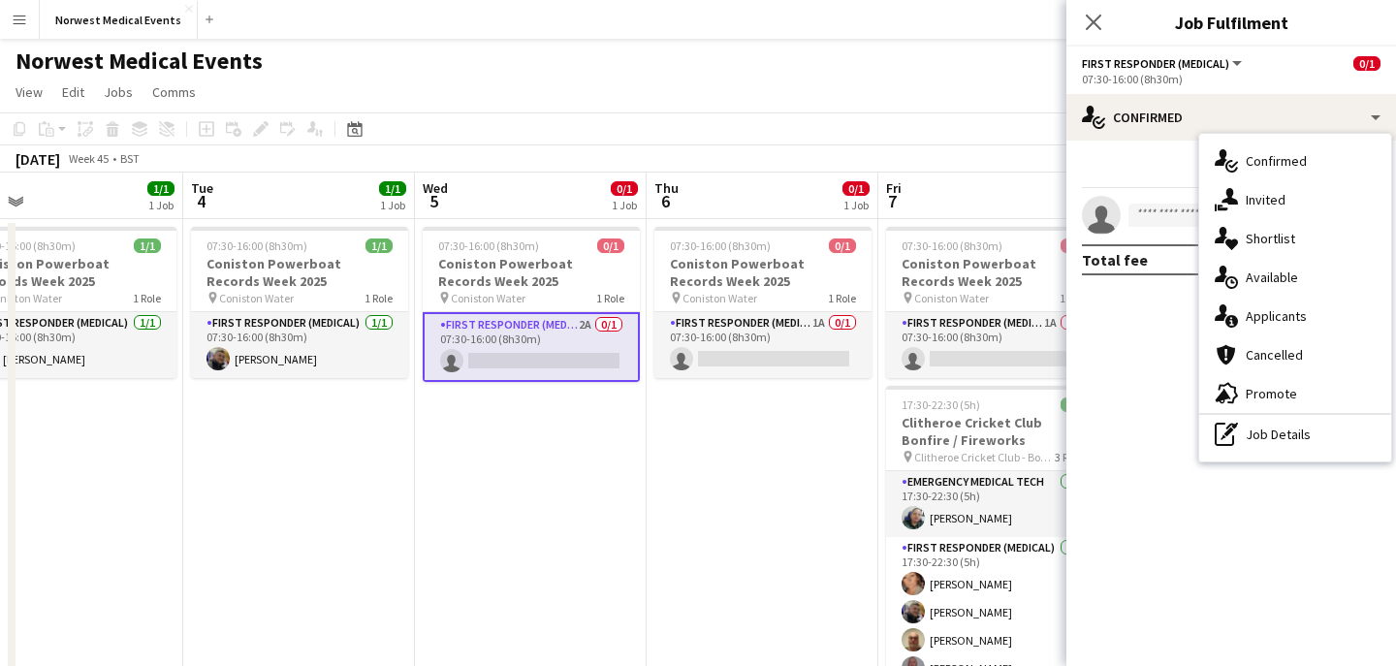
click at [1266, 314] on span "Applicants" at bounding box center [1276, 315] width 61 height 17
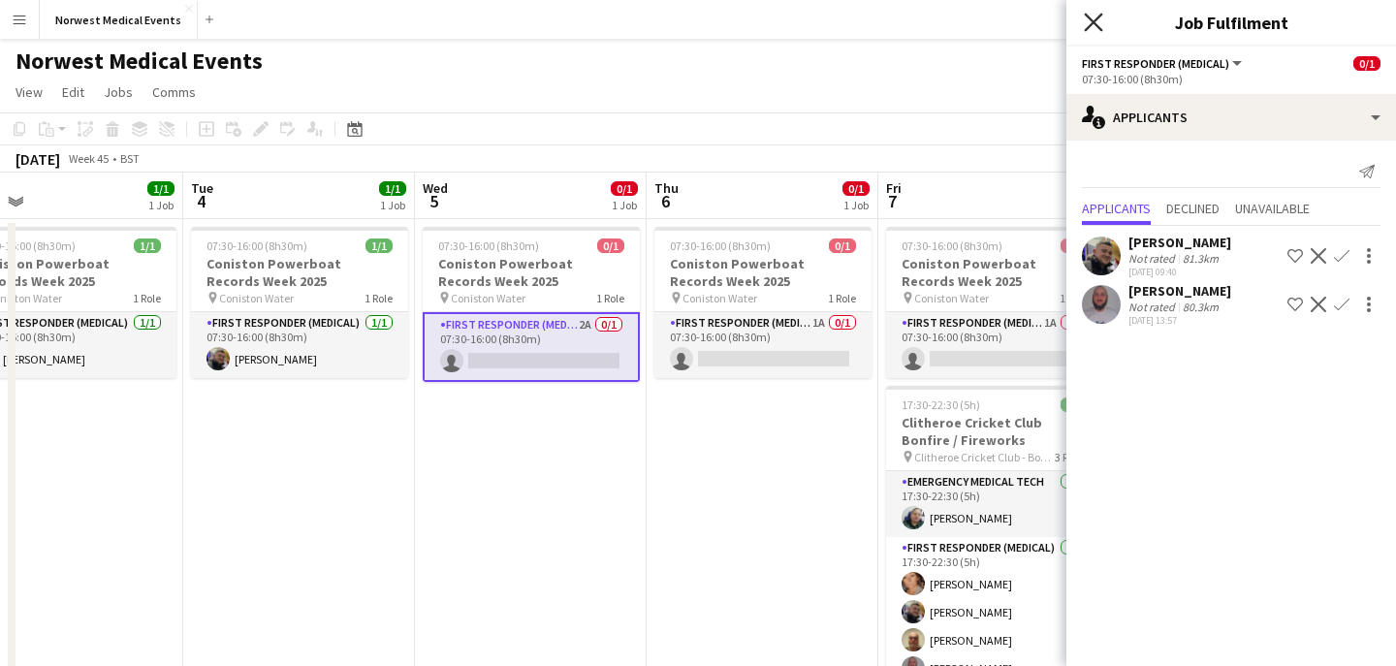
click at [1088, 20] on icon "Close pop-in" at bounding box center [1093, 22] width 18 height 18
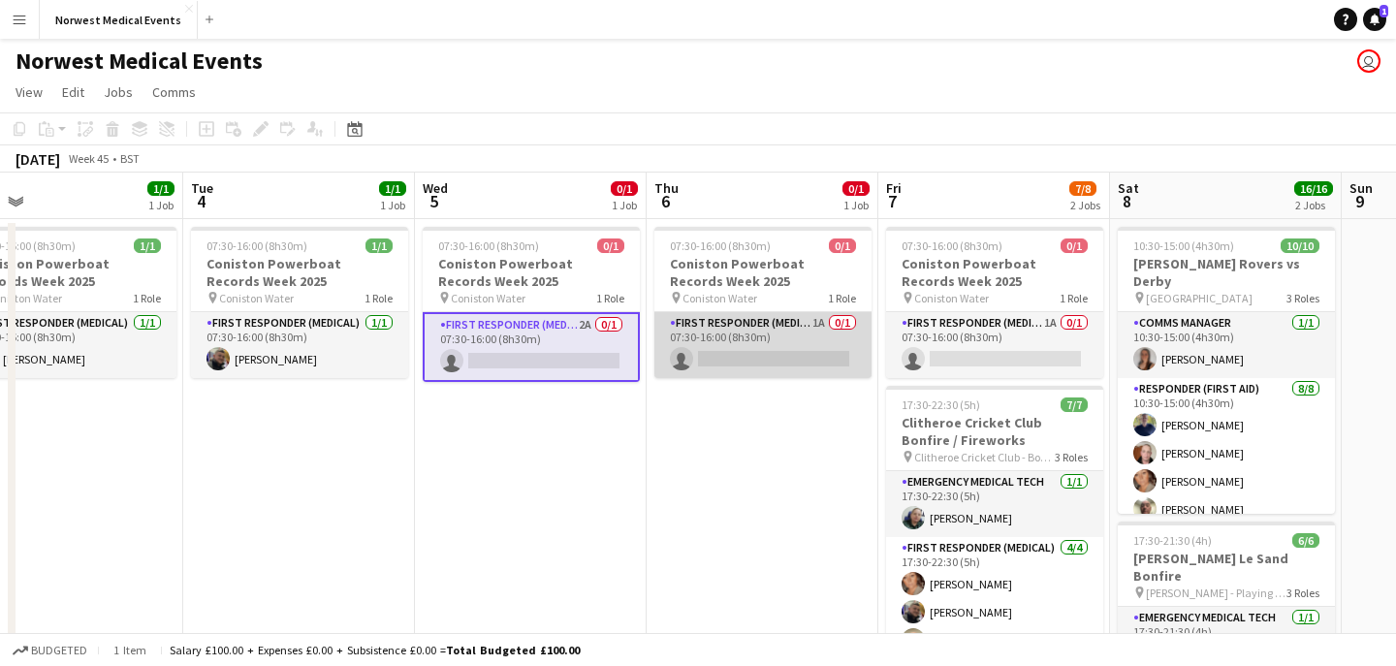
click at [794, 331] on app-card-role "First Responder (Medical) 1A 0/1 07:30-16:00 (8h30m) single-neutral-actions" at bounding box center [762, 345] width 217 height 66
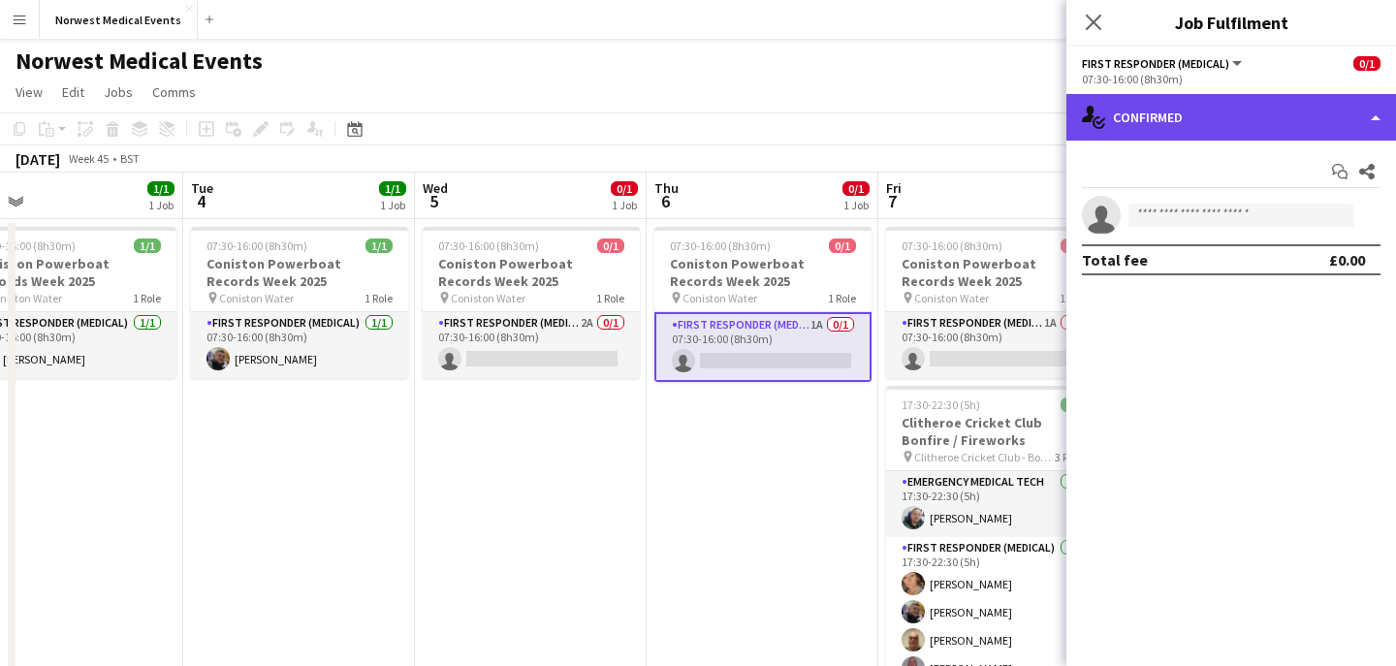
click at [1146, 135] on div "single-neutral-actions-check-2 Confirmed" at bounding box center [1231, 117] width 330 height 47
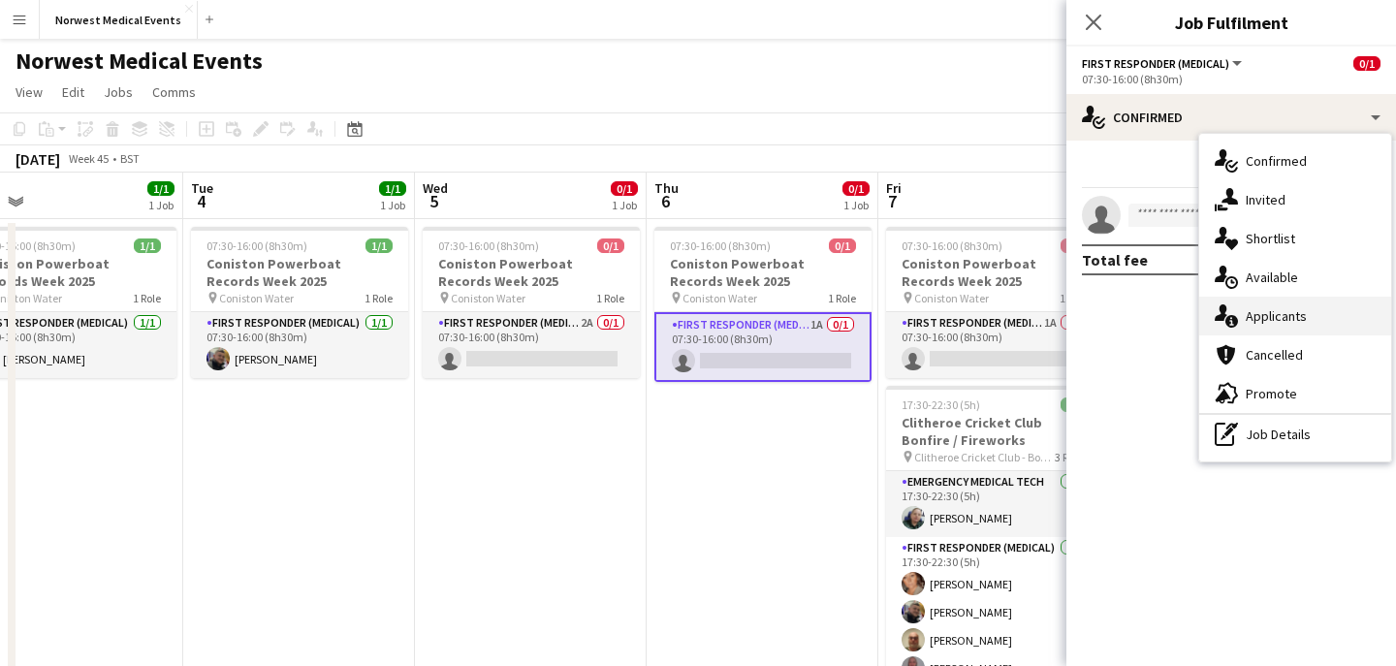
click at [1291, 319] on span "Applicants" at bounding box center [1276, 315] width 61 height 17
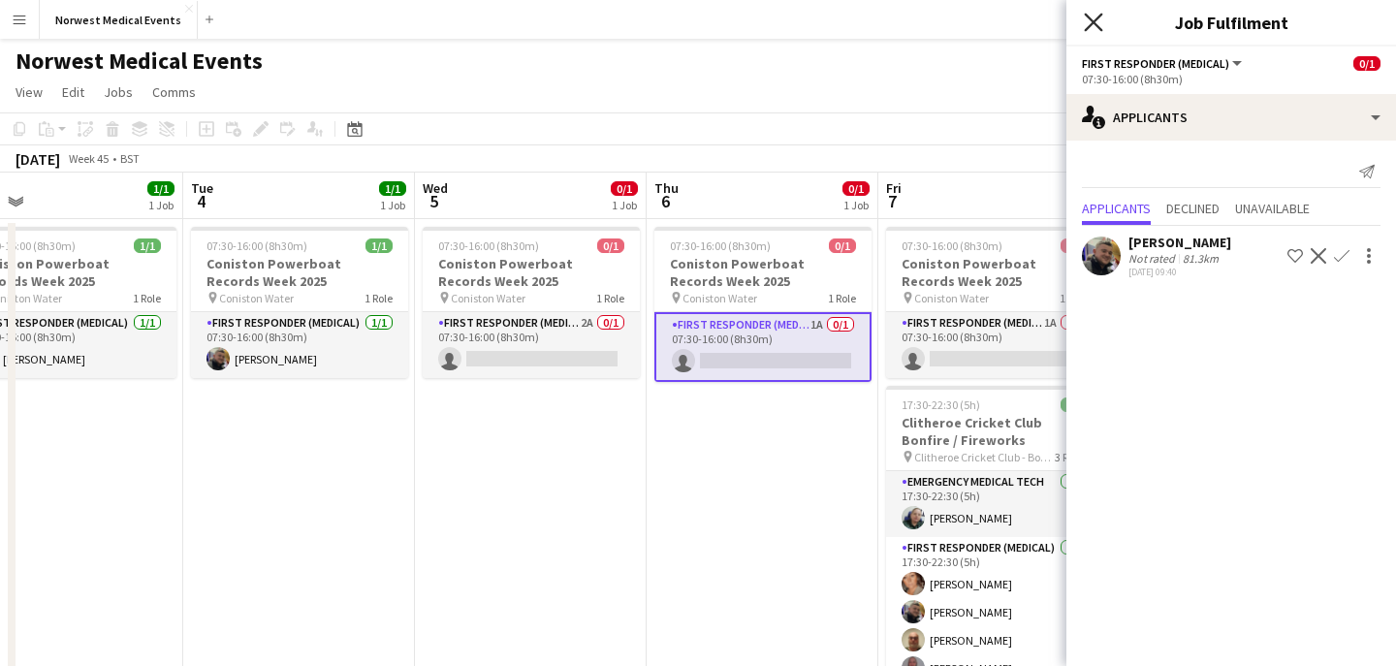
click at [1095, 20] on icon at bounding box center [1093, 22] width 18 height 18
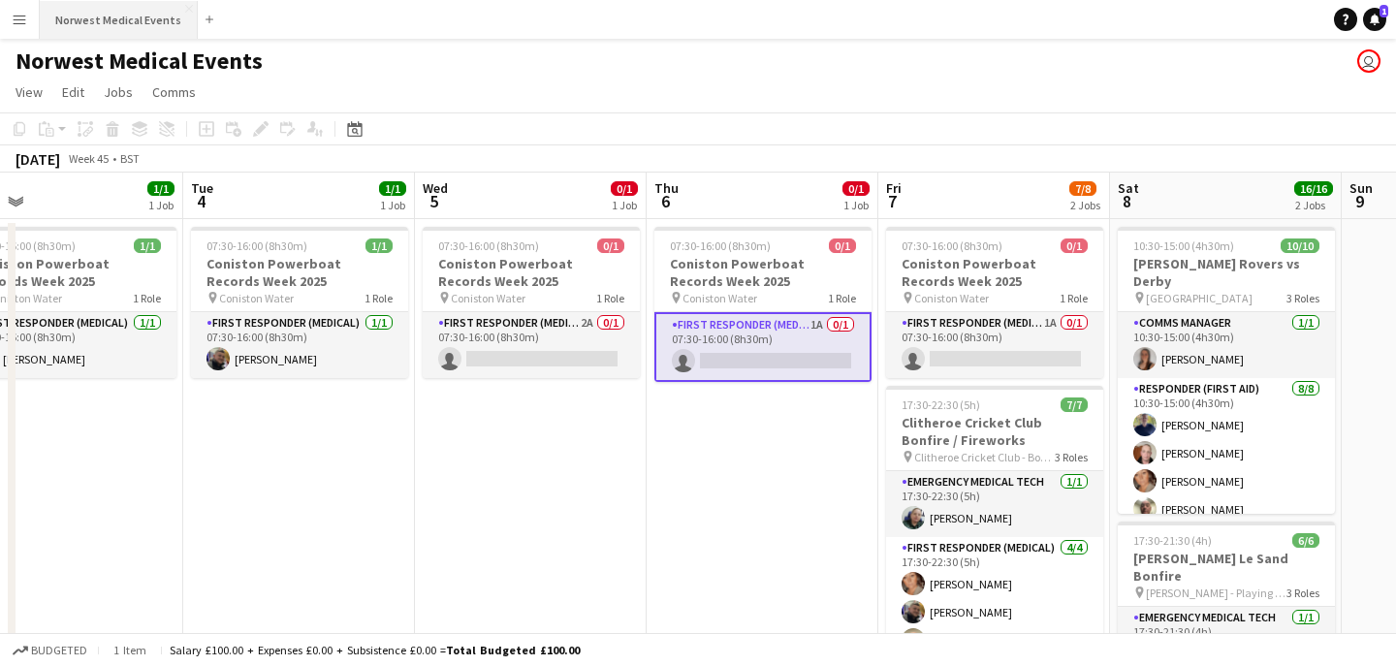
click at [154, 21] on button "Norwest Medical Events Close" at bounding box center [119, 20] width 158 height 38
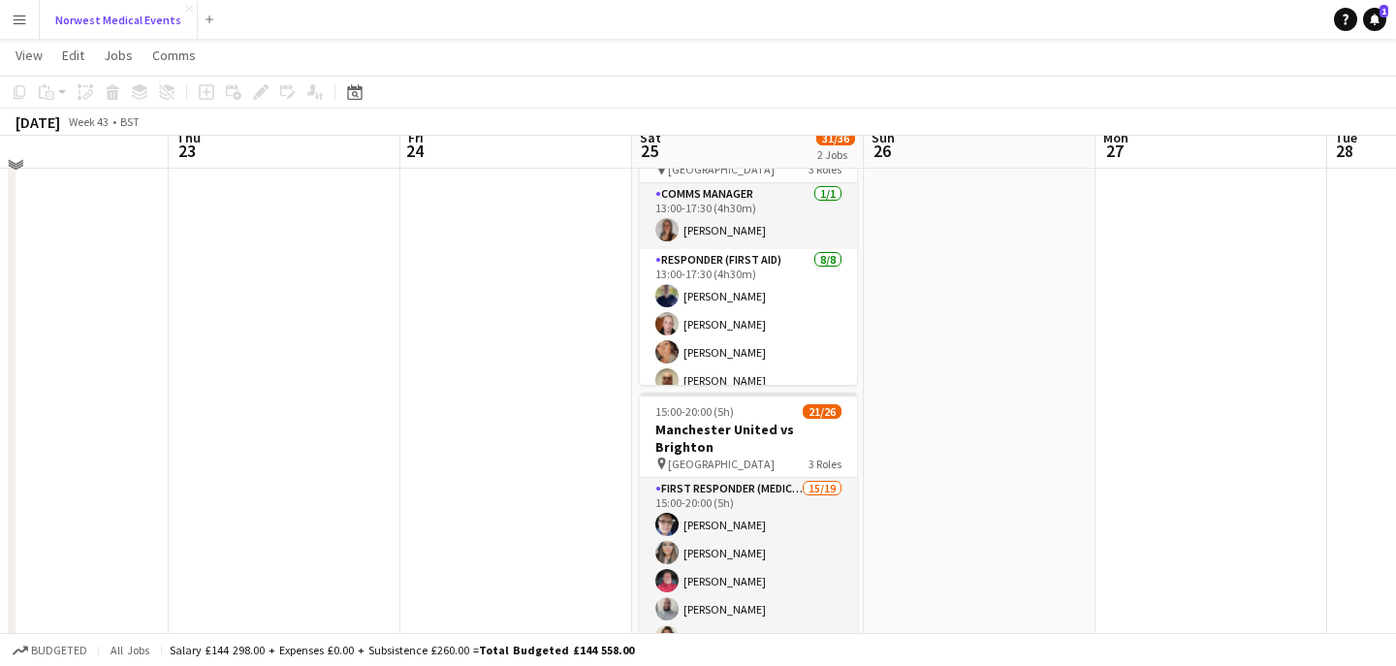
scroll to position [142, 0]
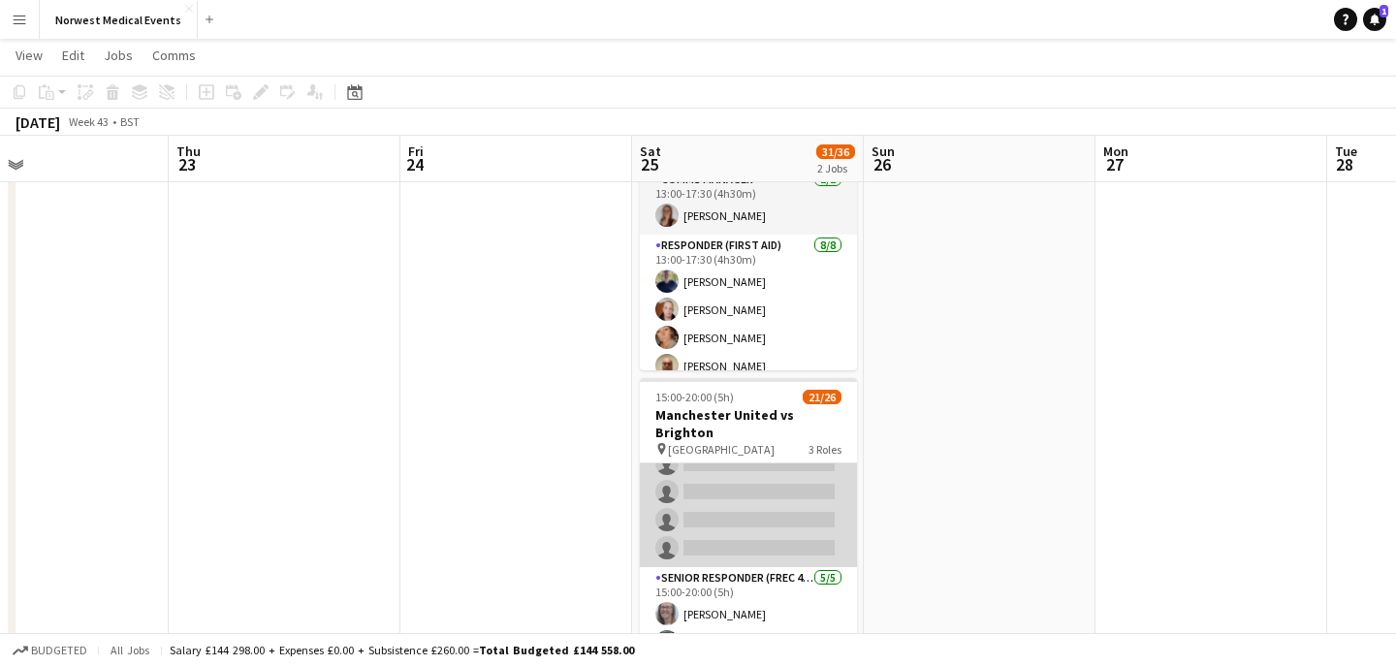
click at [760, 504] on app-card-role "First Responder (Medical) 15/19 15:00-20:00 (5h) [PERSON_NAME] [PERSON_NAME] [P…" at bounding box center [748, 281] width 217 height 572
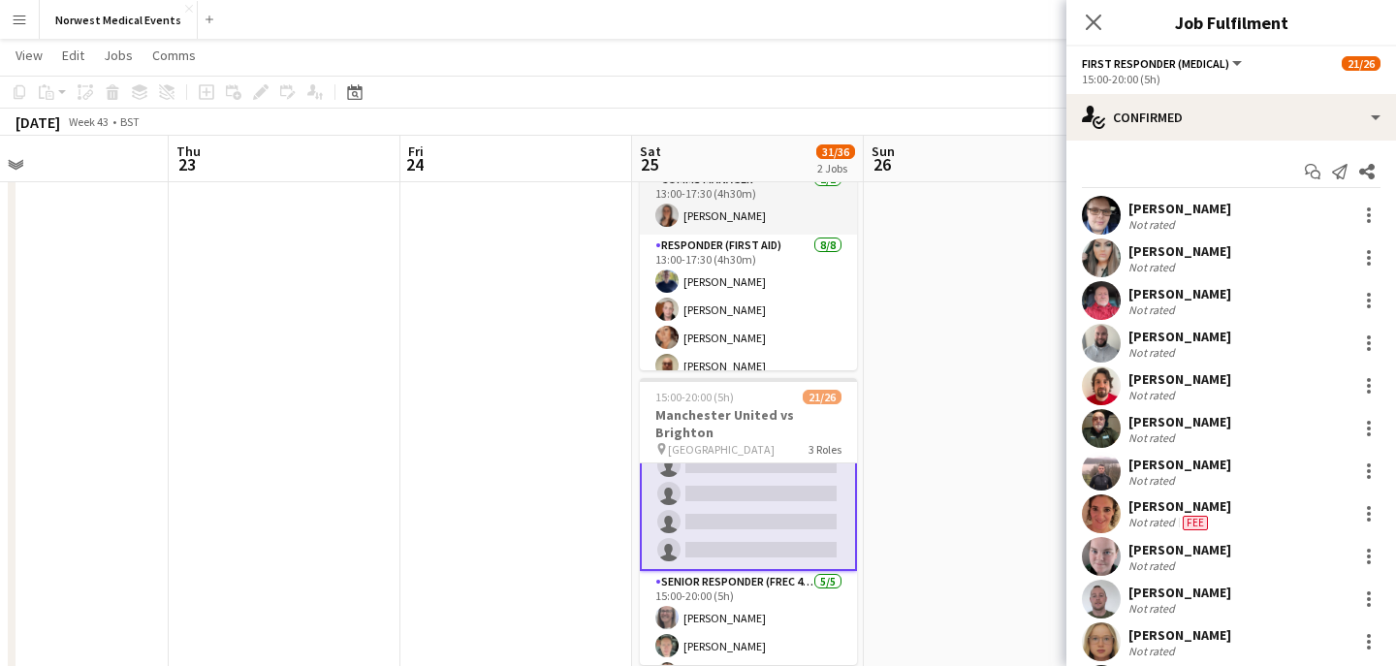
scroll to position [470, 0]
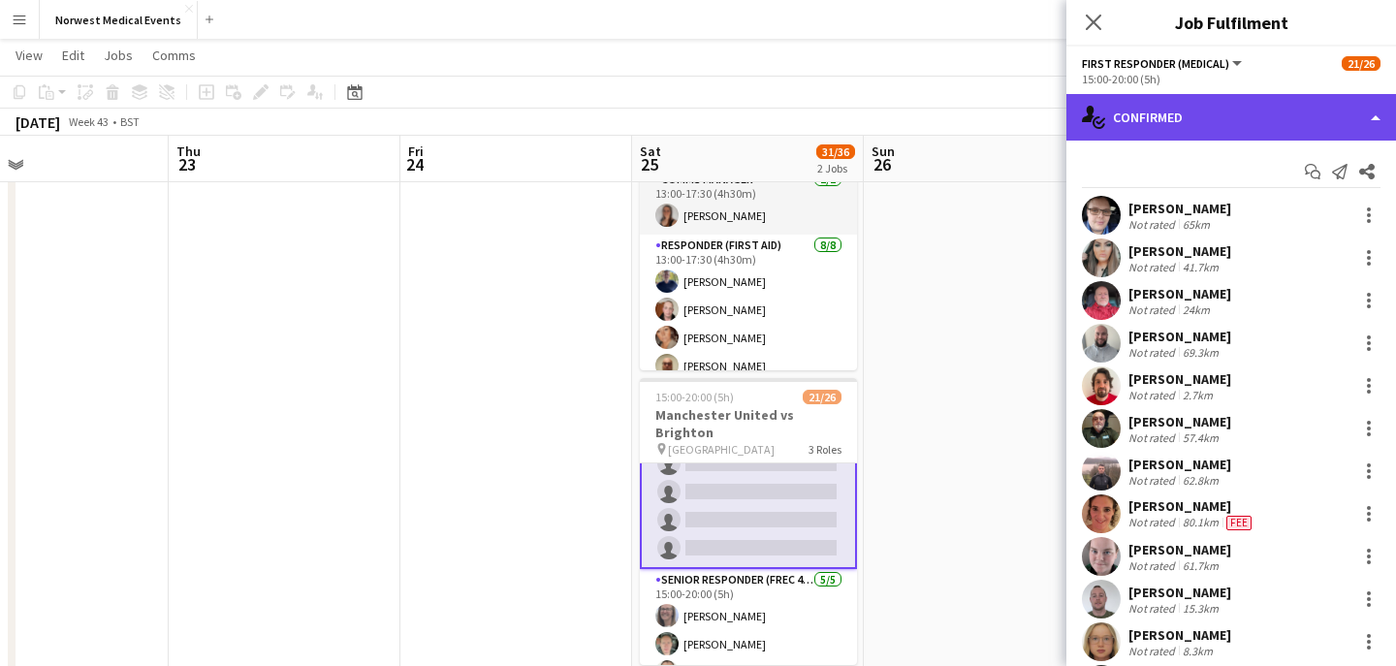
click at [1183, 129] on div "single-neutral-actions-check-2 Confirmed" at bounding box center [1231, 117] width 330 height 47
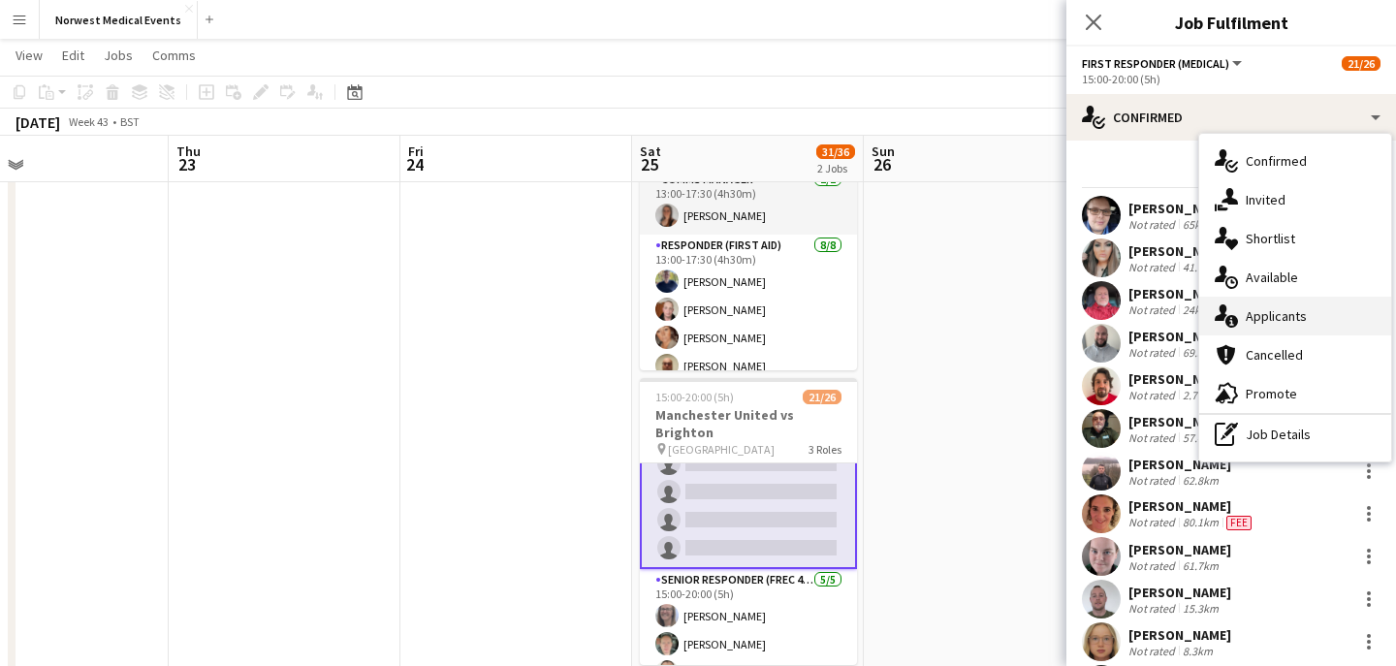
click at [1259, 307] on span "Applicants" at bounding box center [1276, 315] width 61 height 17
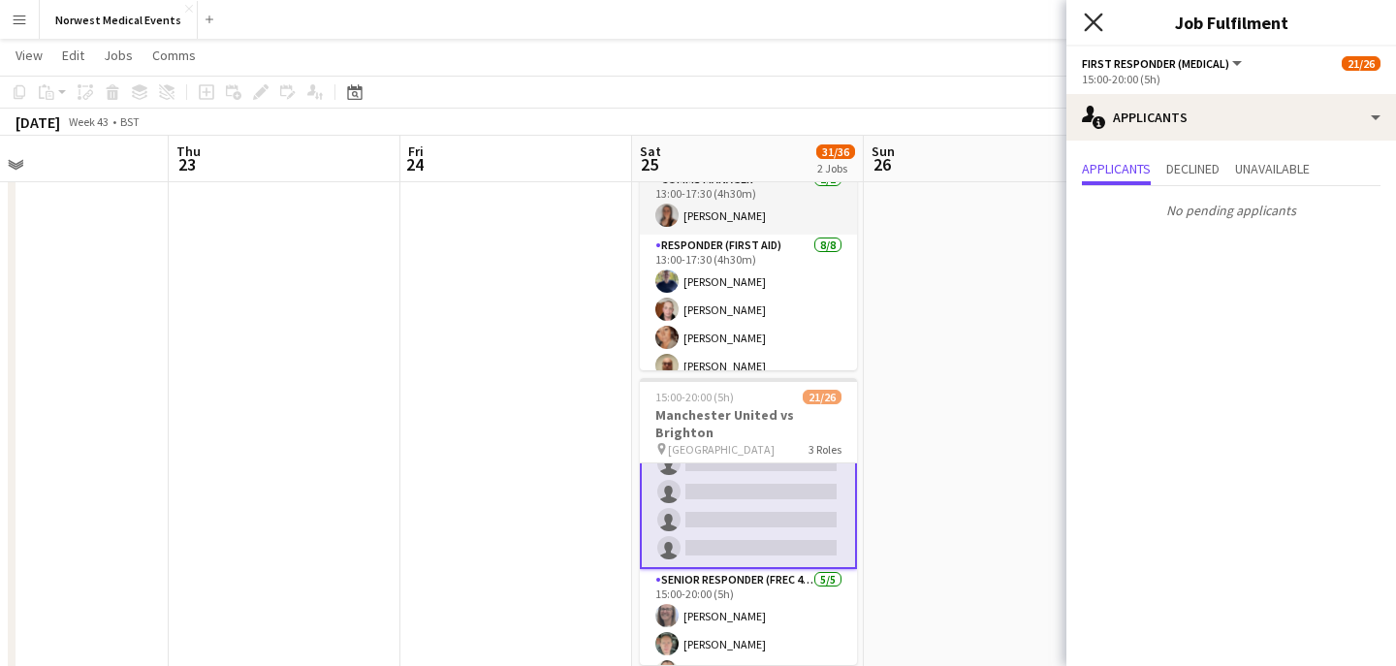
click at [1091, 21] on icon "Close pop-in" at bounding box center [1093, 22] width 18 height 18
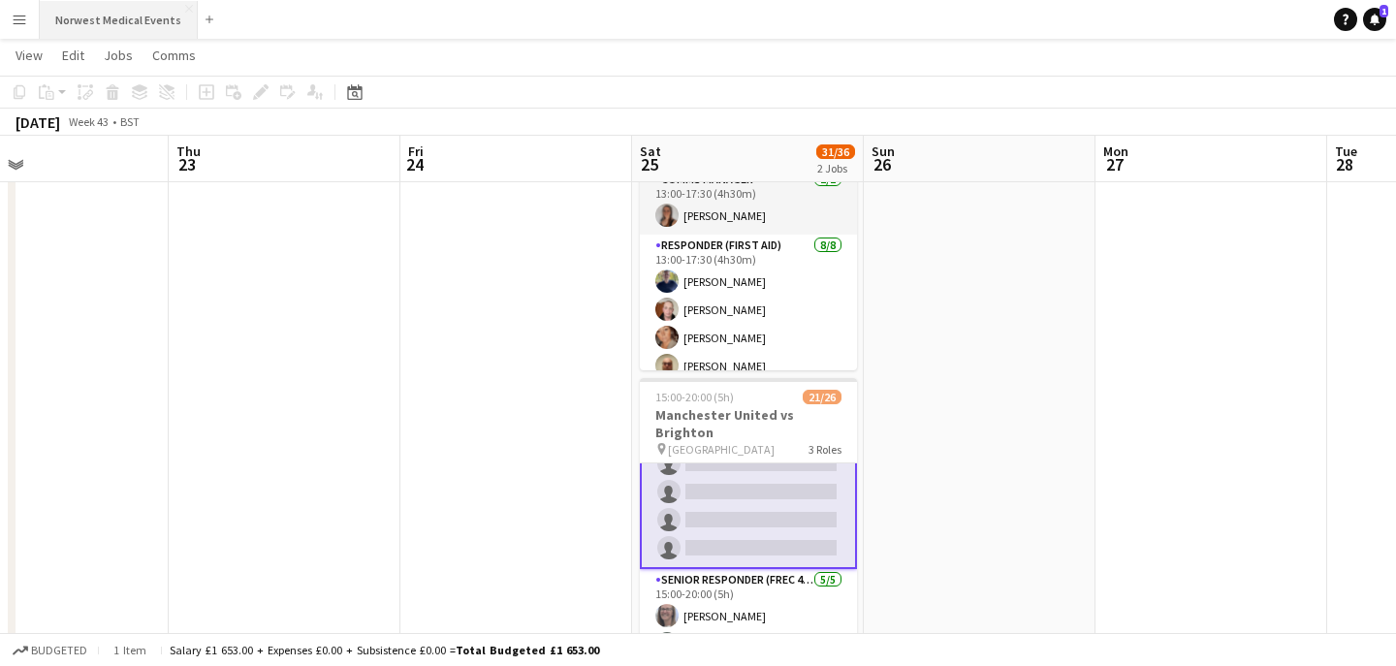
click at [118, 13] on button "Norwest Medical Events Close" at bounding box center [119, 20] width 158 height 38
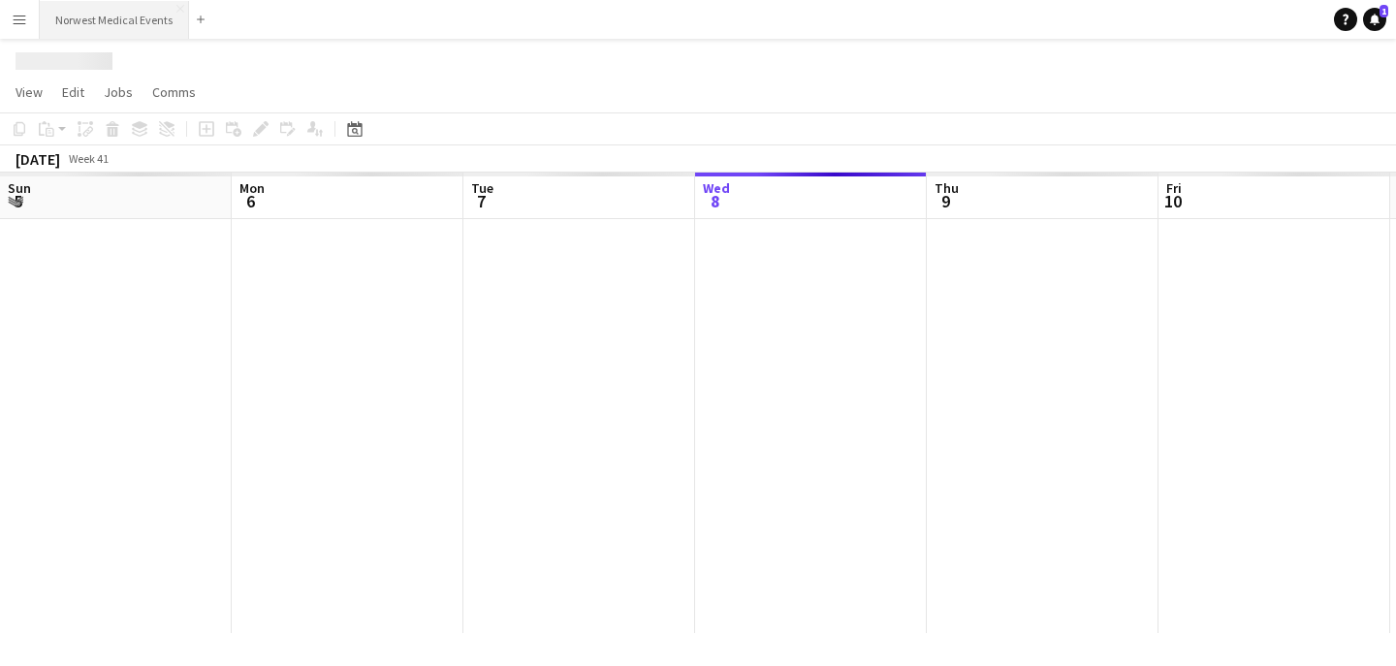
scroll to position [0, 463]
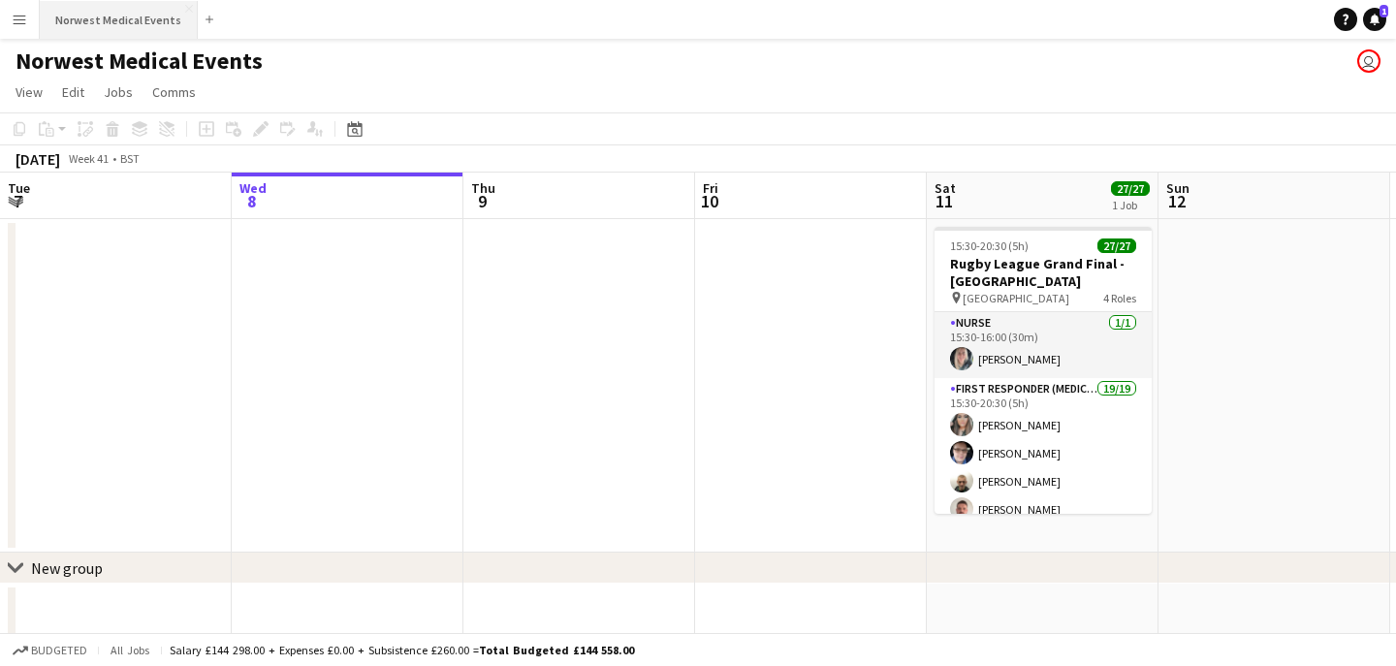
click at [129, 11] on button "Norwest Medical Events Close" at bounding box center [119, 20] width 158 height 38
